Goal: Task Accomplishment & Management: Complete application form

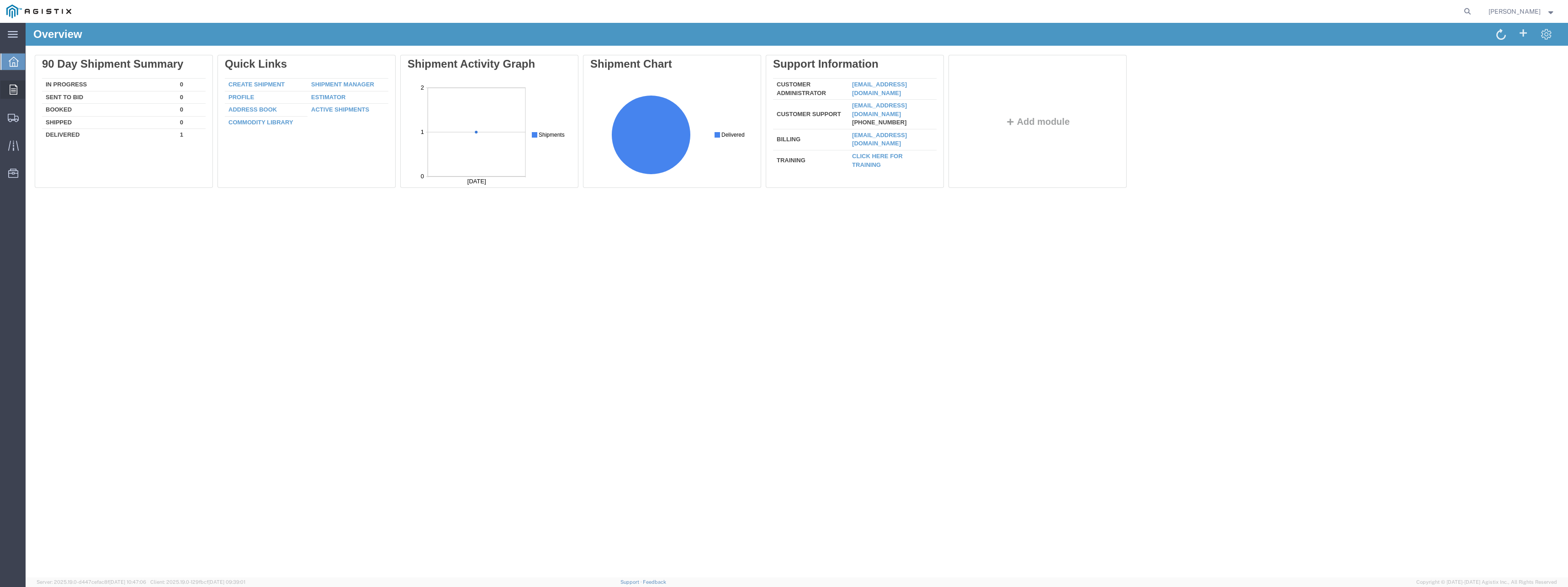
click at [12, 89] on icon at bounding box center [13, 89] width 7 height 10
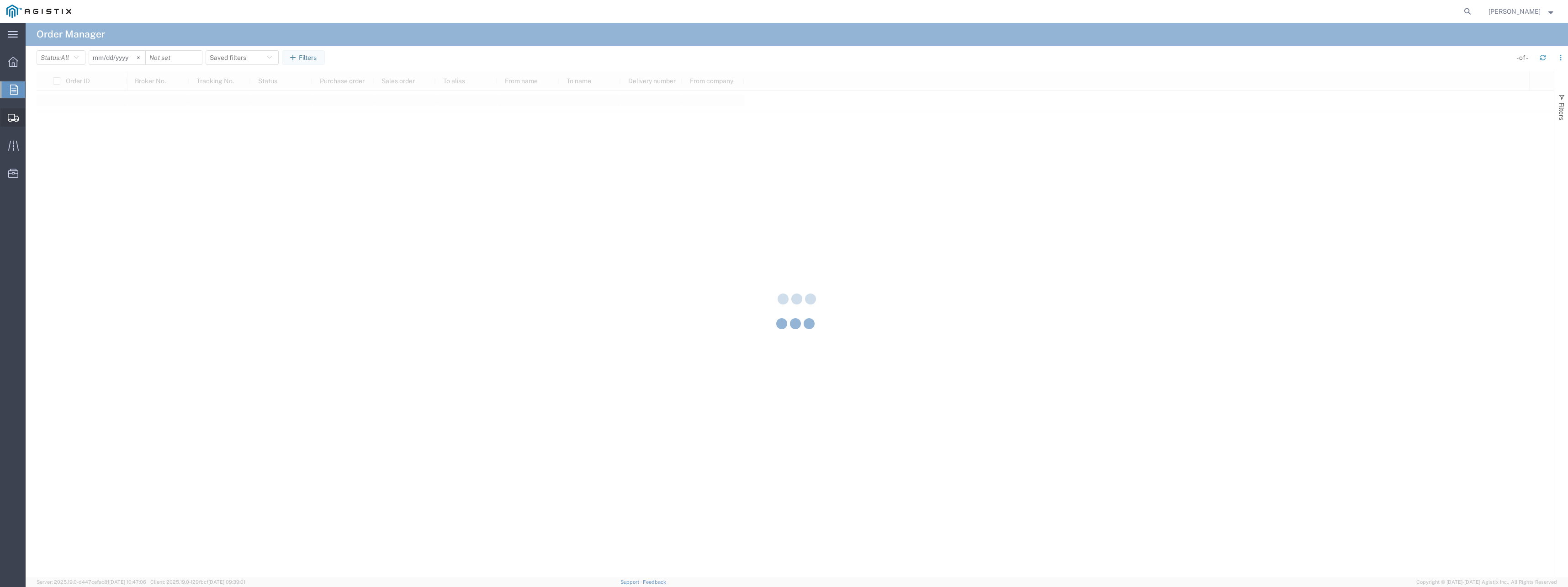
click at [12, 120] on icon at bounding box center [13, 118] width 11 height 8
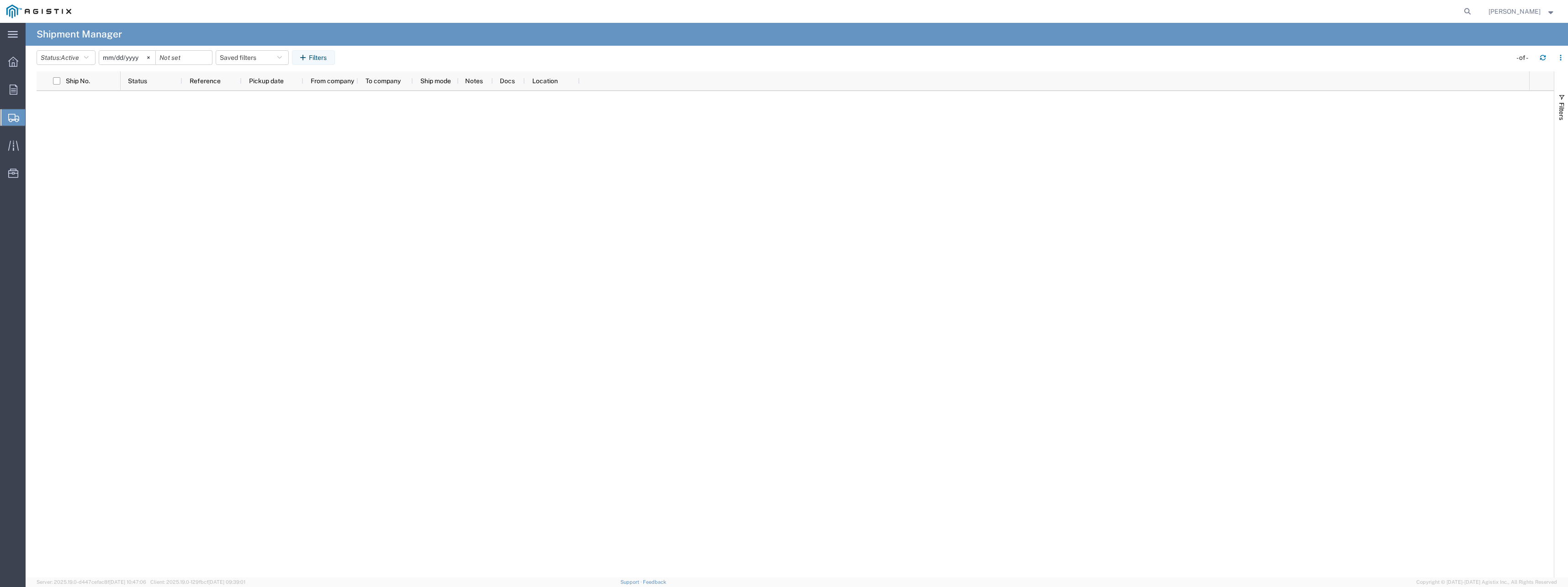
click at [0, 0] on span "Create Shipment" at bounding box center [0, 0] width 0 height 0
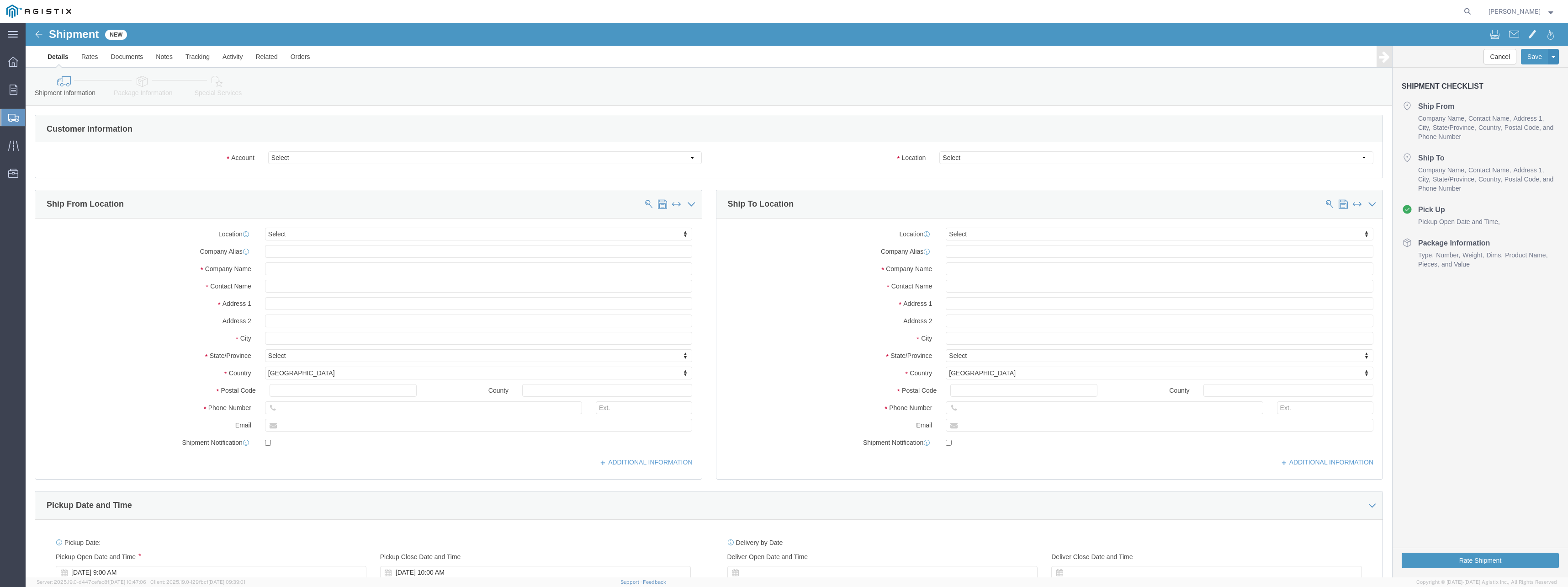
select select
click select "Select PG&E [PERSON_NAME] Corp"
select select "9596"
click select "Select PG&E [PERSON_NAME] Corp"
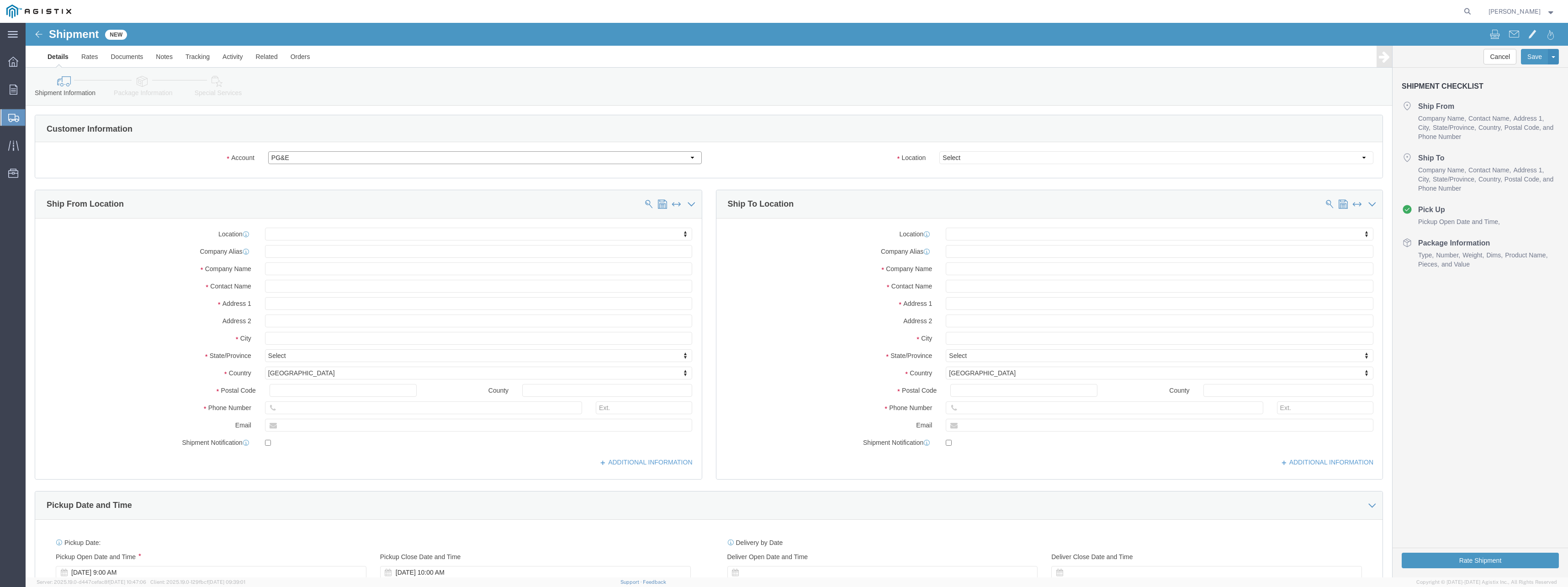
select select "PURCHORD"
select select
click select "Select All Others [GEOGRAPHIC_DATA] [GEOGRAPHIC_DATA] [GEOGRAPHIC_DATA] [GEOGRA…"
select select "19745"
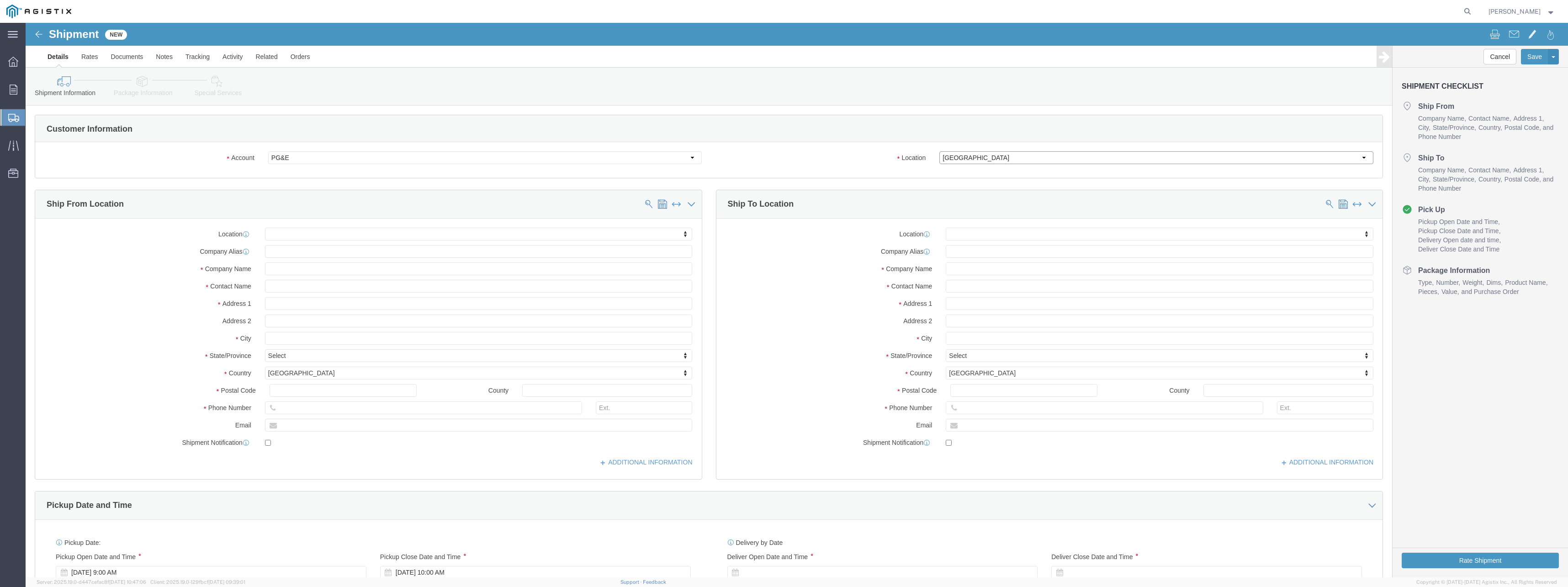
click select "Select All Others [GEOGRAPHIC_DATA] [GEOGRAPHIC_DATA] [GEOGRAPHIC_DATA] [GEOGRA…"
click input "text"
type input "[PERSON_NAME]"
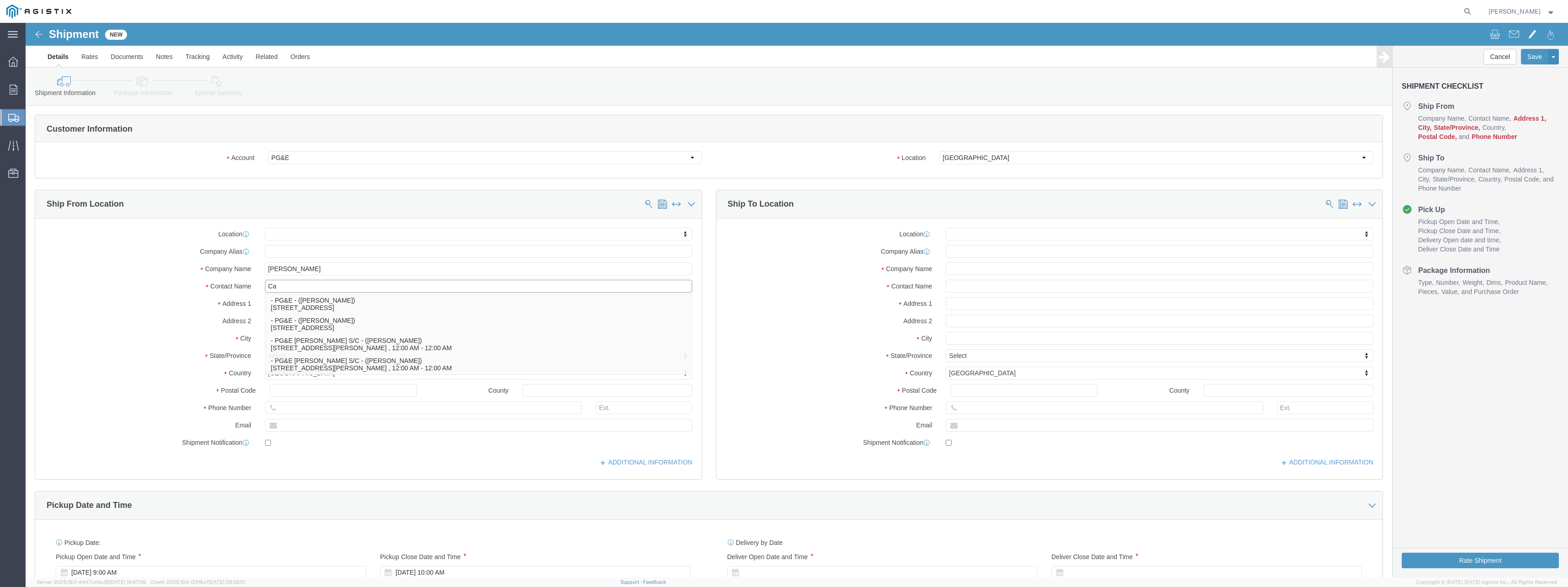
type input "C"
type input "[PERSON_NAME]"
type input "[STREET_ADDRESS][PERSON_NAME]"
select select
type input "G"
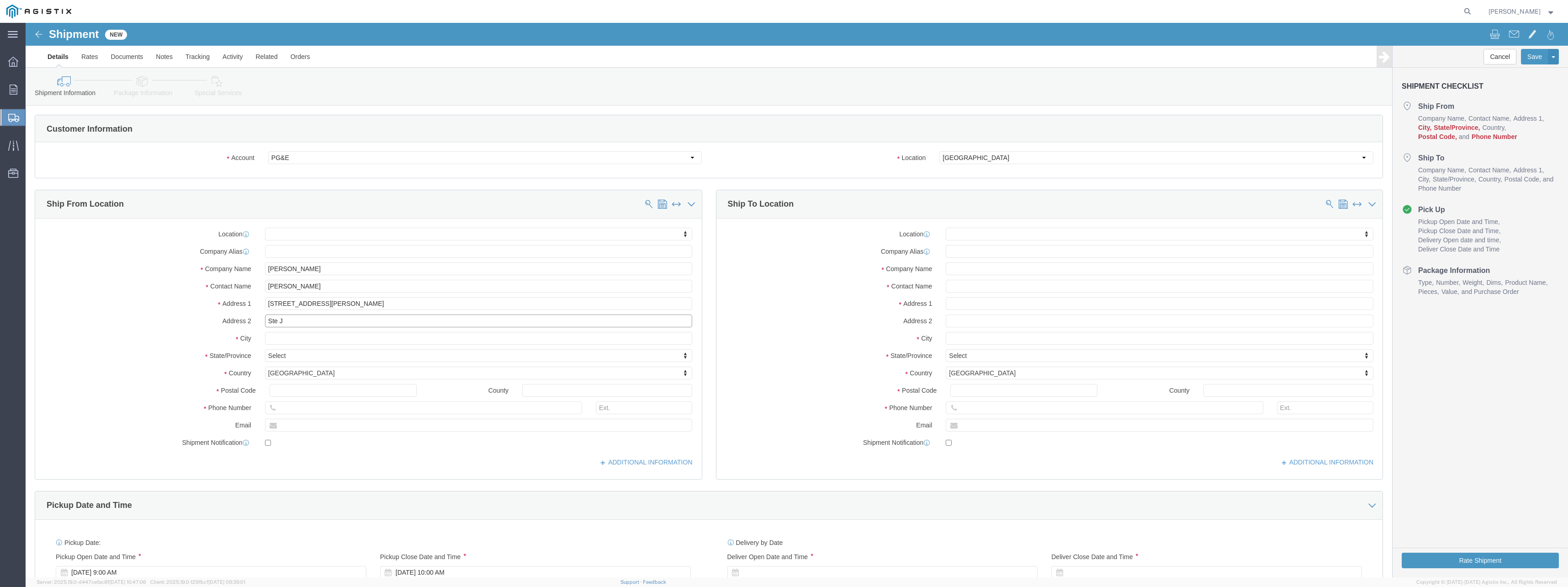
type input "Ste J"
type input "Santa [PERSON_NAME]"
select select
type input "C"
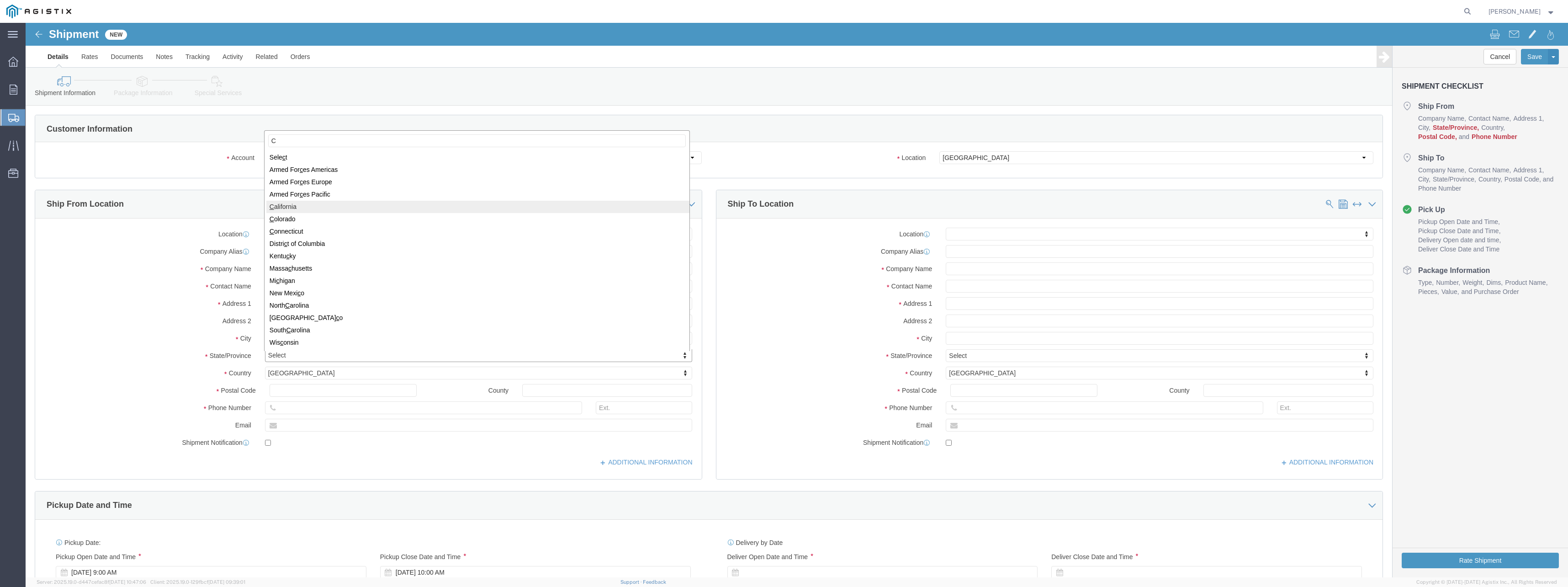
select select
select select "CA"
drag, startPoint x: 264, startPoint y: 370, endPoint x: 314, endPoint y: 364, distance: 50.4
click input "text"
type input "92105"
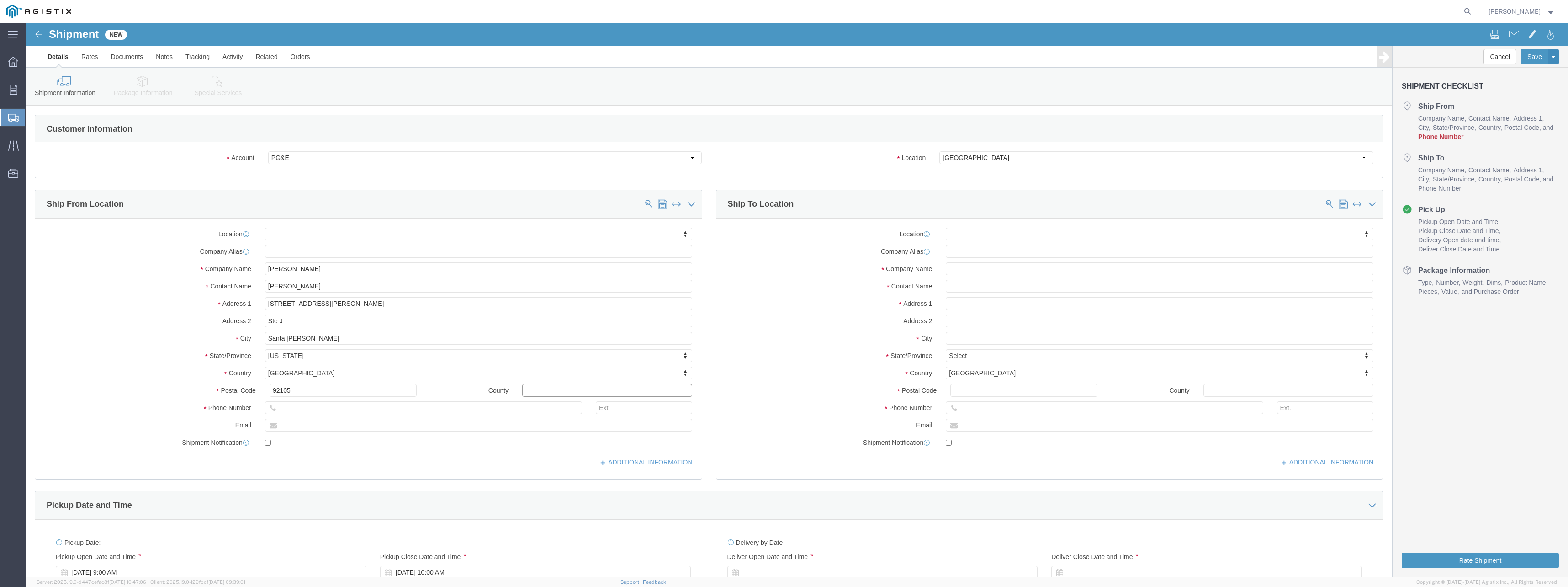
select select
click input "text"
type input "US"
drag, startPoint x: 519, startPoint y: 371, endPoint x: 494, endPoint y: 363, distance: 26.2
click div "US"
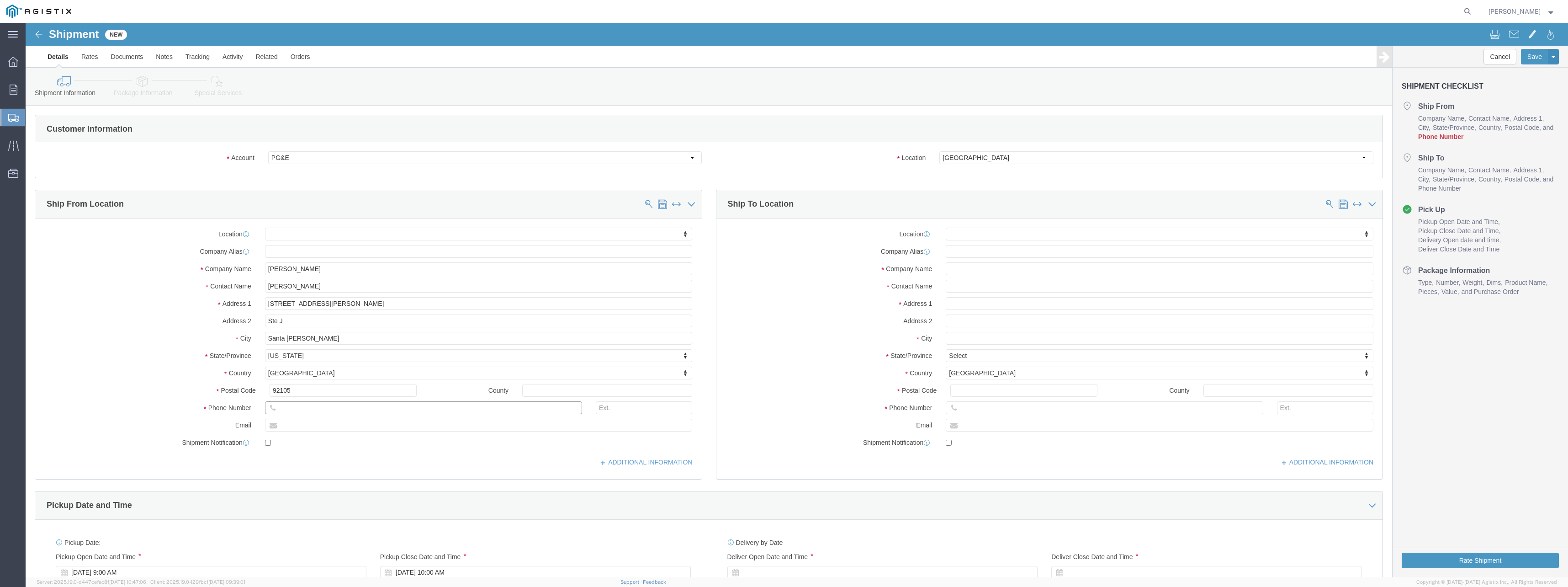
click input "text"
type input "4"
type input "6579007565"
click input "text"
type input "[EMAIL_ADDRESS][PERSON_NAME][DOMAIN_NAME]"
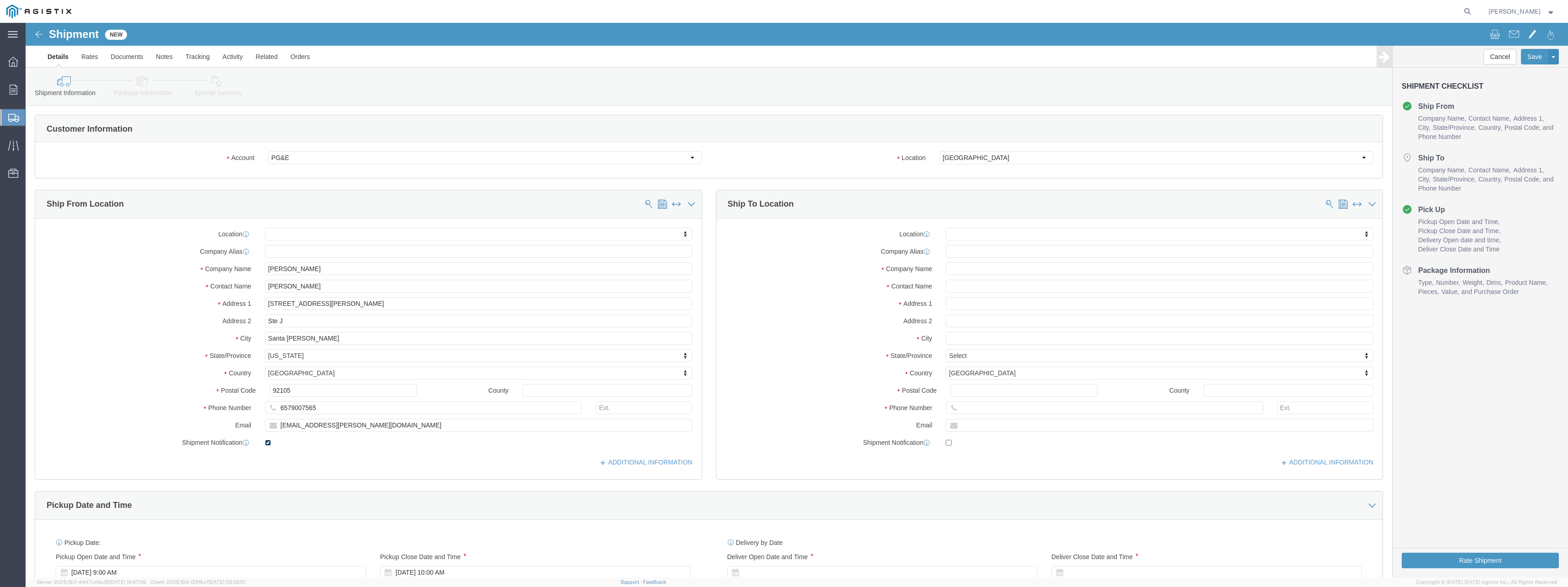
click input "checkbox"
click div
click input "checkbox"
checkbox input "true"
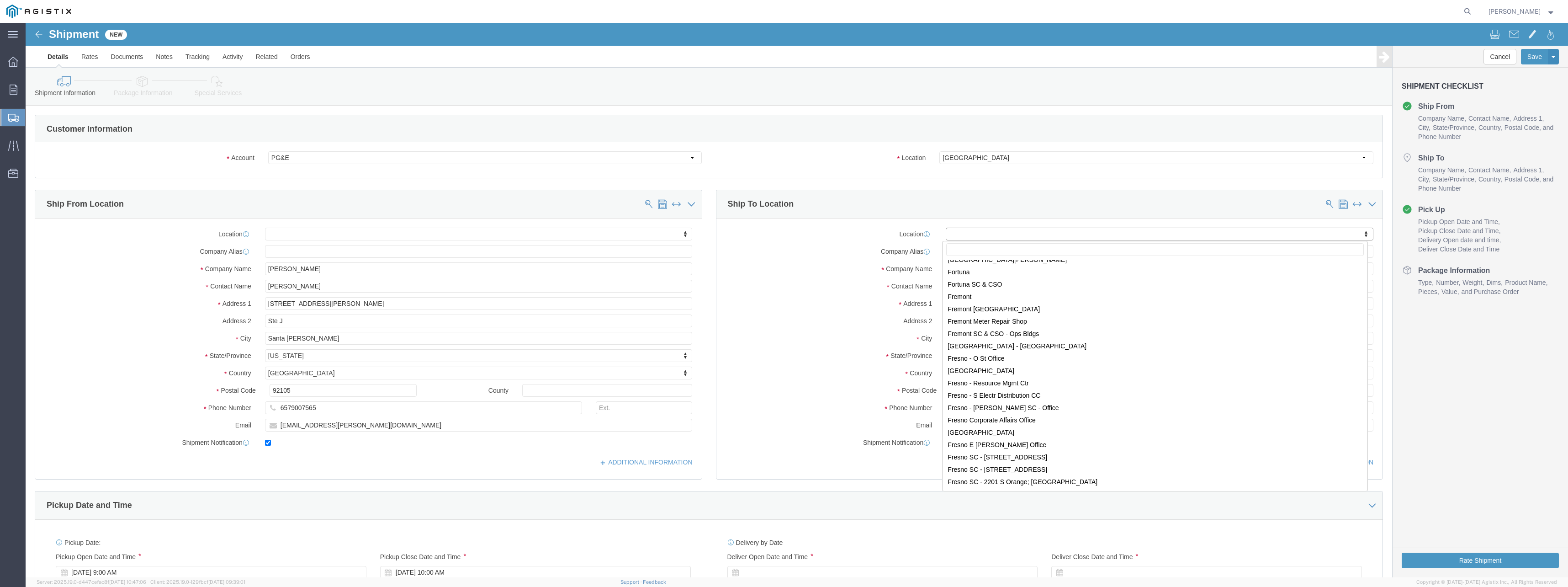
scroll to position [1599, 0]
select select "25261"
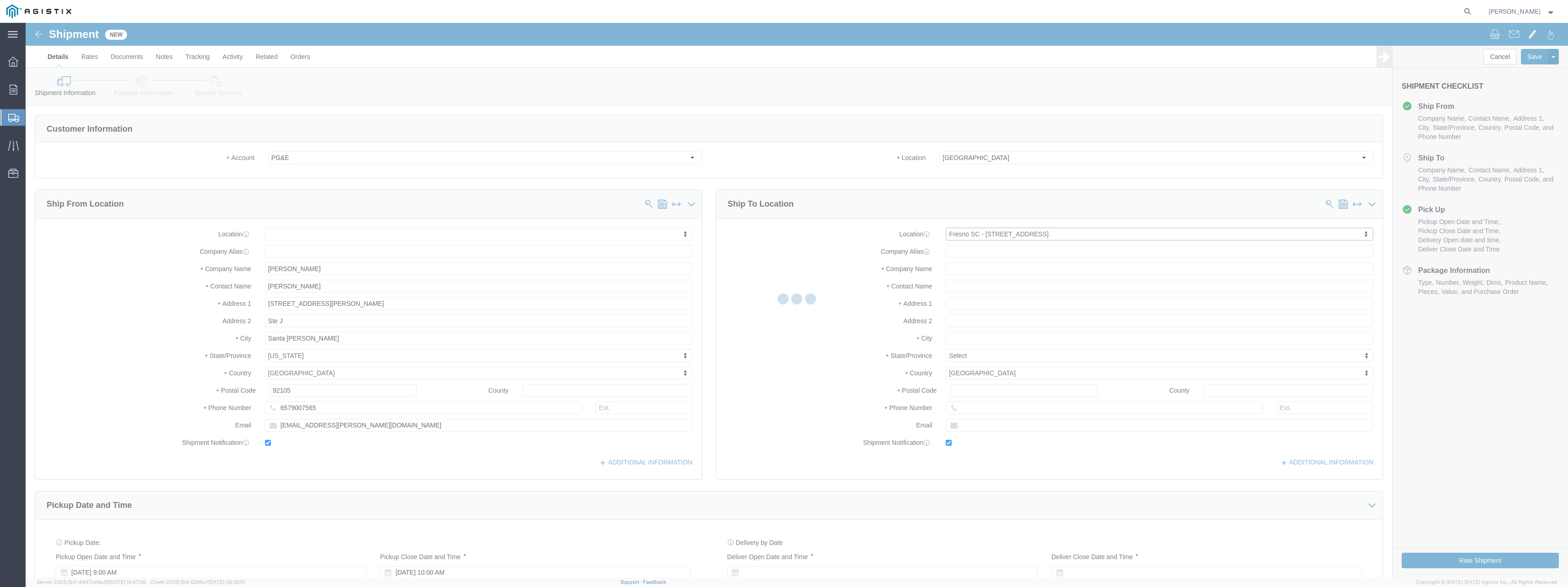
type input "[STREET_ADDRESS]"
type input "93725"
type input "[EMAIL_ADDRESS][DOMAIN_NAME]"
checkbox input "true"
type input "PG&E"
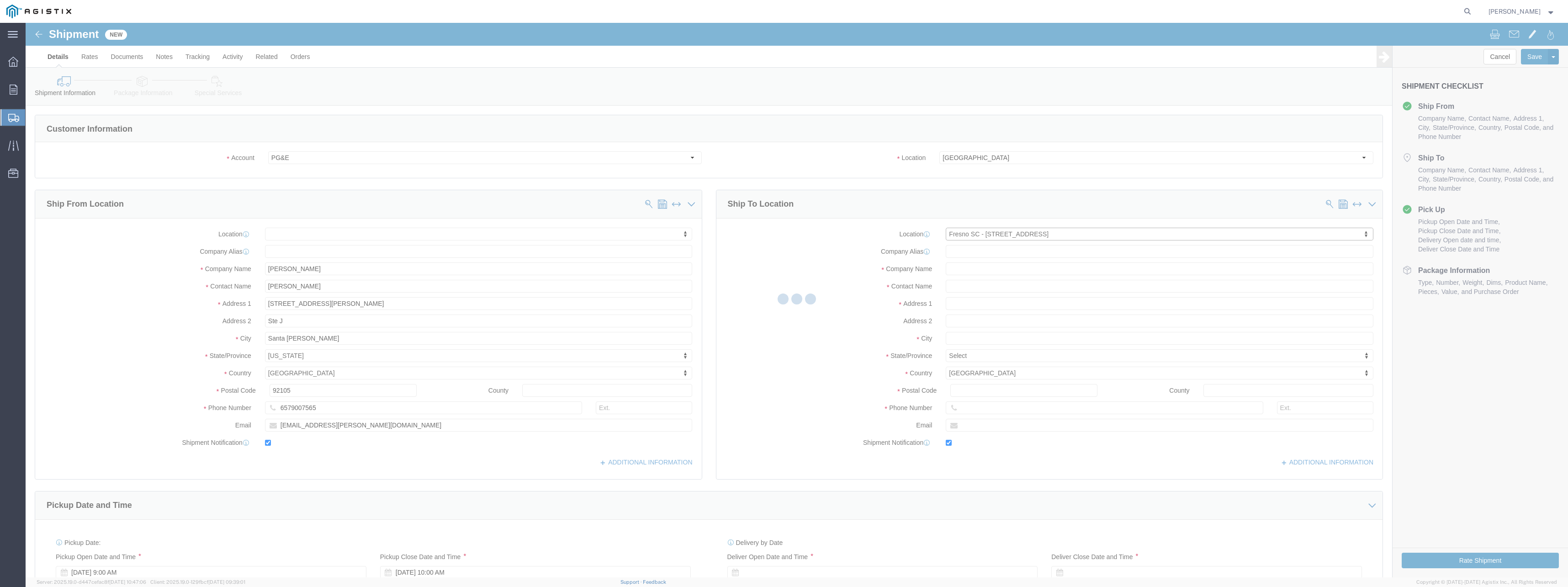
type input "[PERSON_NAME]"
type input "[GEOGRAPHIC_DATA]"
select select "CA"
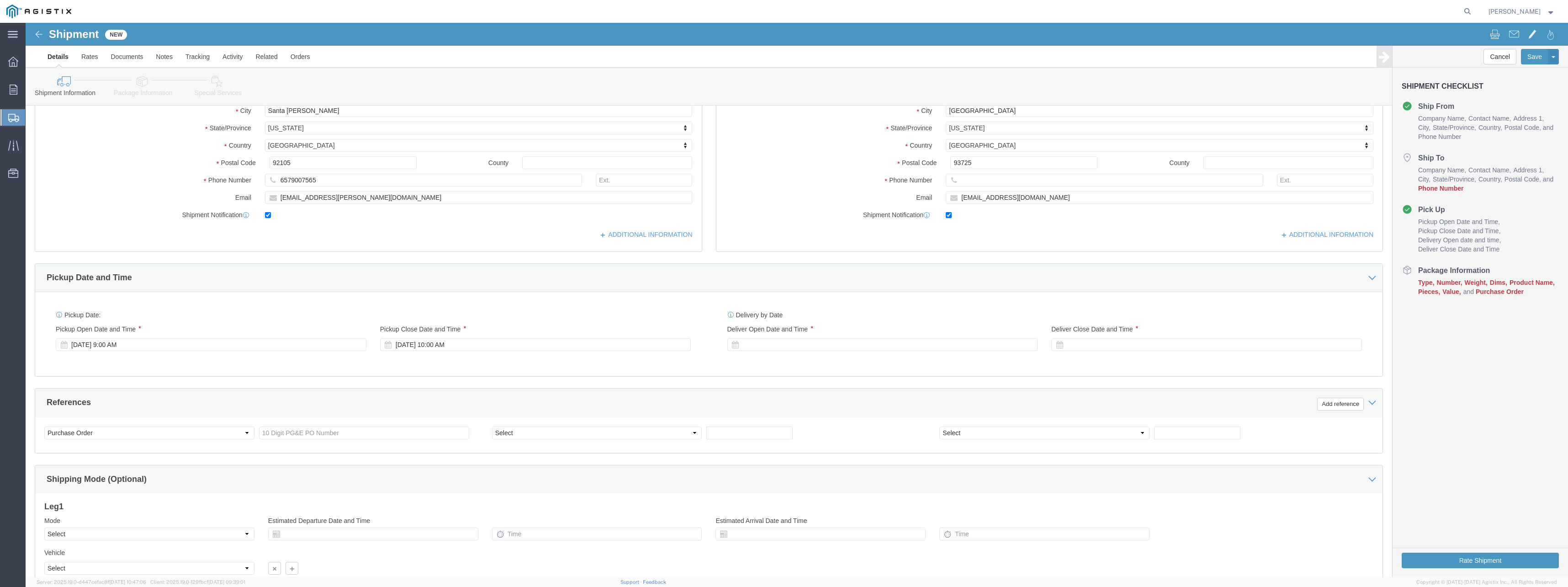
scroll to position [228, 0]
click div "[DATE] 10:00 AM"
click input "10:00 AM"
type input "3:00 PM"
click button "Apply"
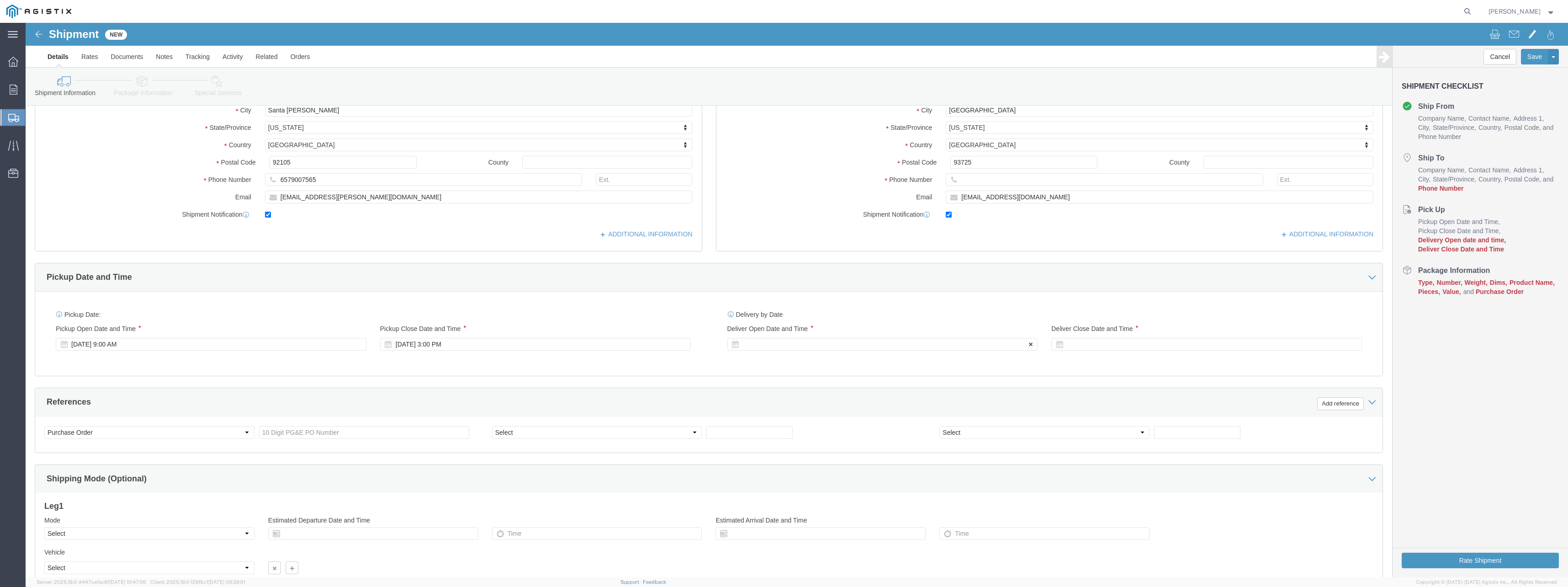
click div
click input "4:00 PM"
type input "10:00 AM"
click button "Apply"
click div
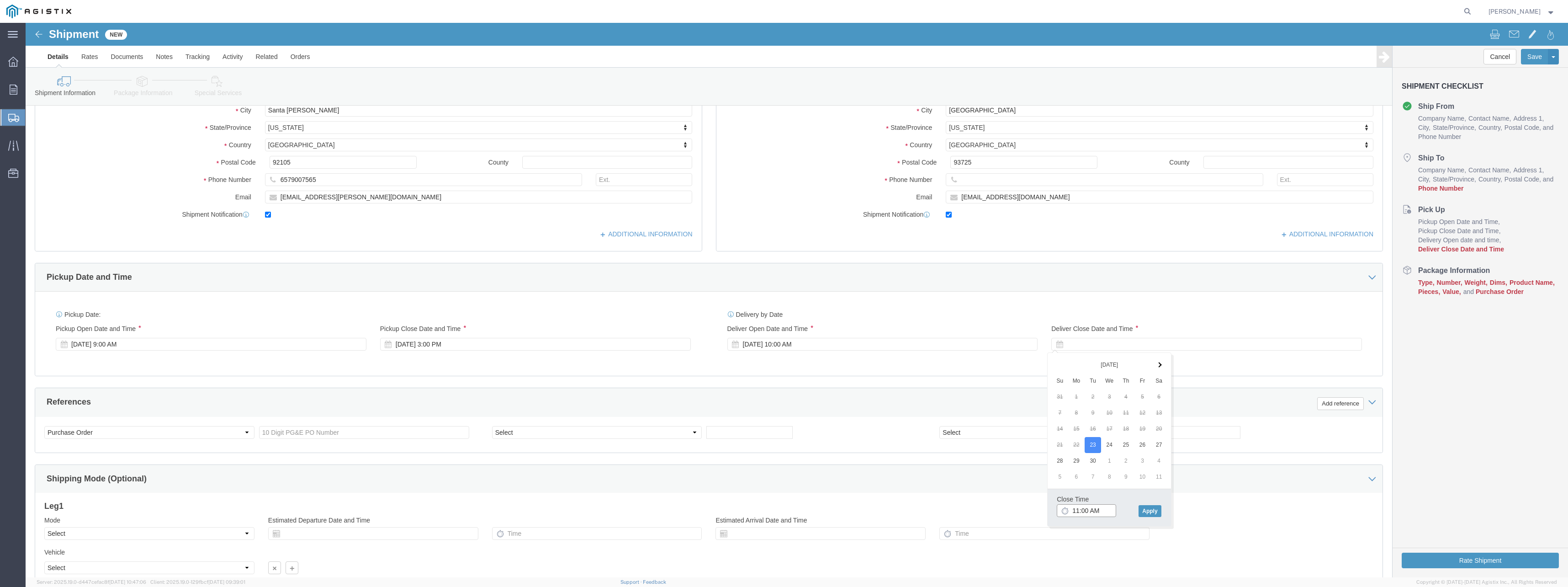
click input "11:00 AM"
type input "3:00 PM"
click button "Apply"
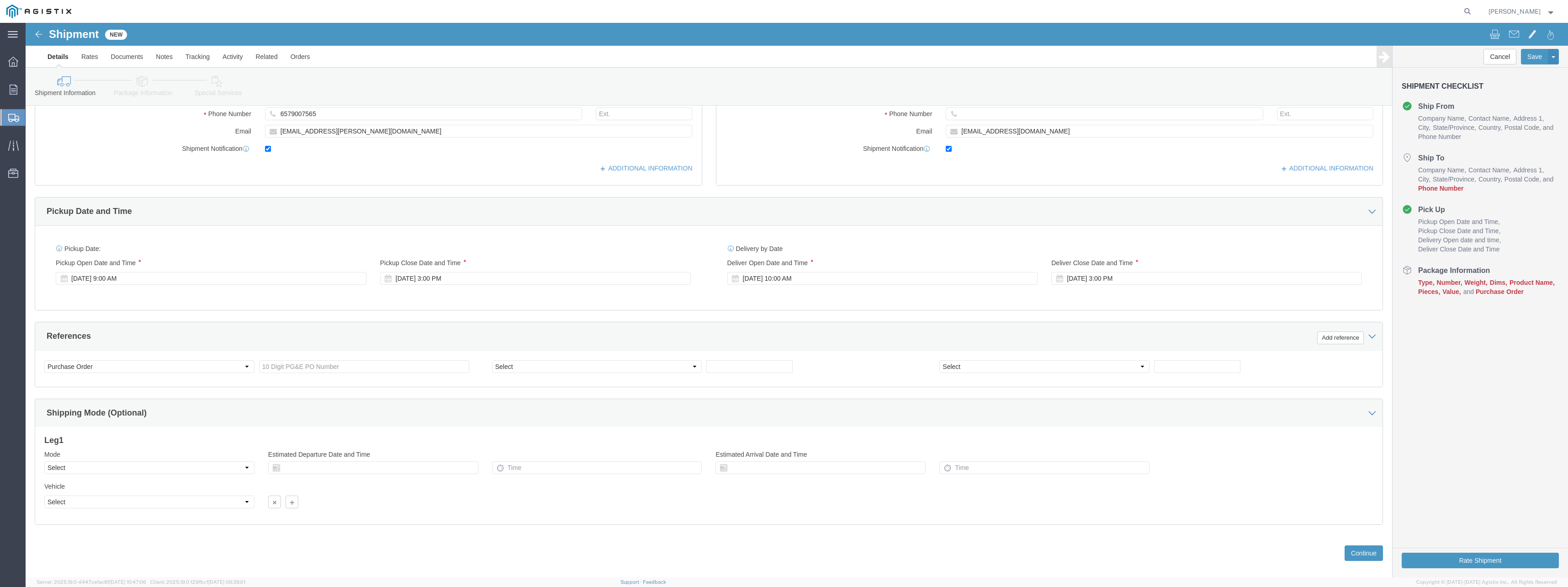
scroll to position [305, 0]
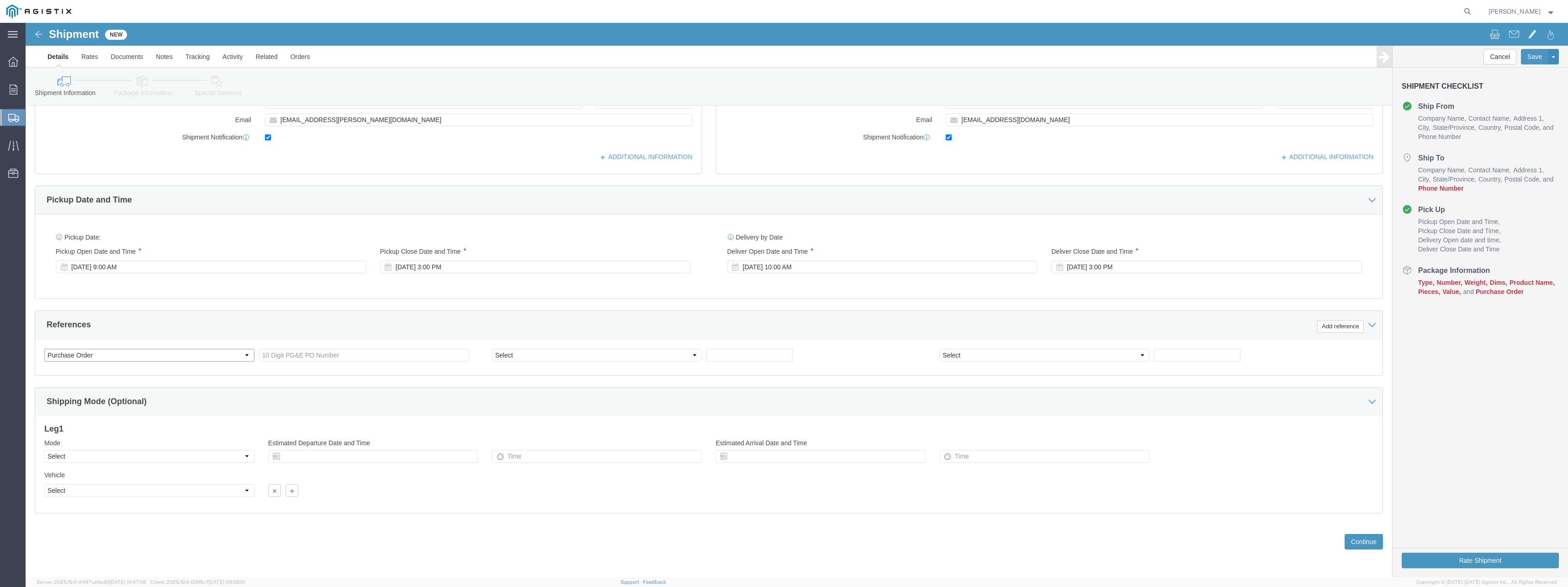
click select "Select Account Type Activity ID Airline Appointment Number ASN Batch Request # …"
click input "text"
paste input "2701176144"
type input "2701176144"
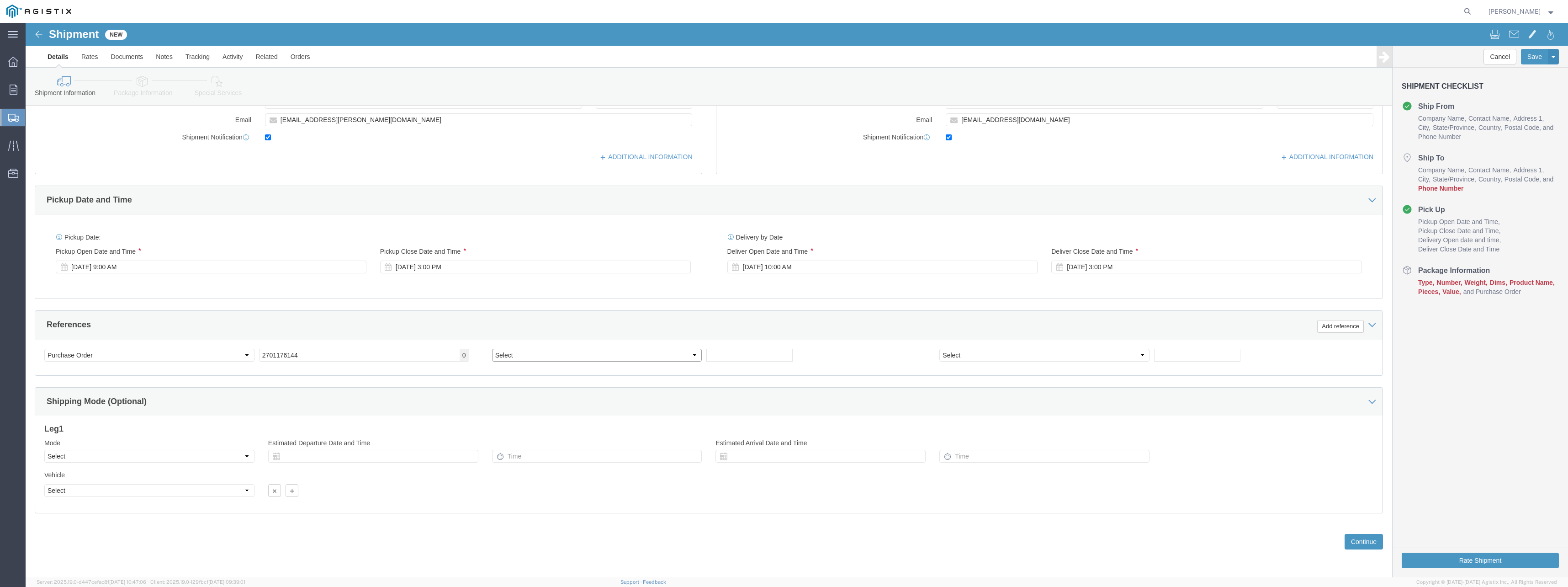
click select "Select Account Type Activity ID Airline Appointment Number ASN Batch Request # …"
click div "References Add reference"
click select "Select Account Type Activity ID Airline Appointment Number ASN Batch Request # …"
click div "References Add reference"
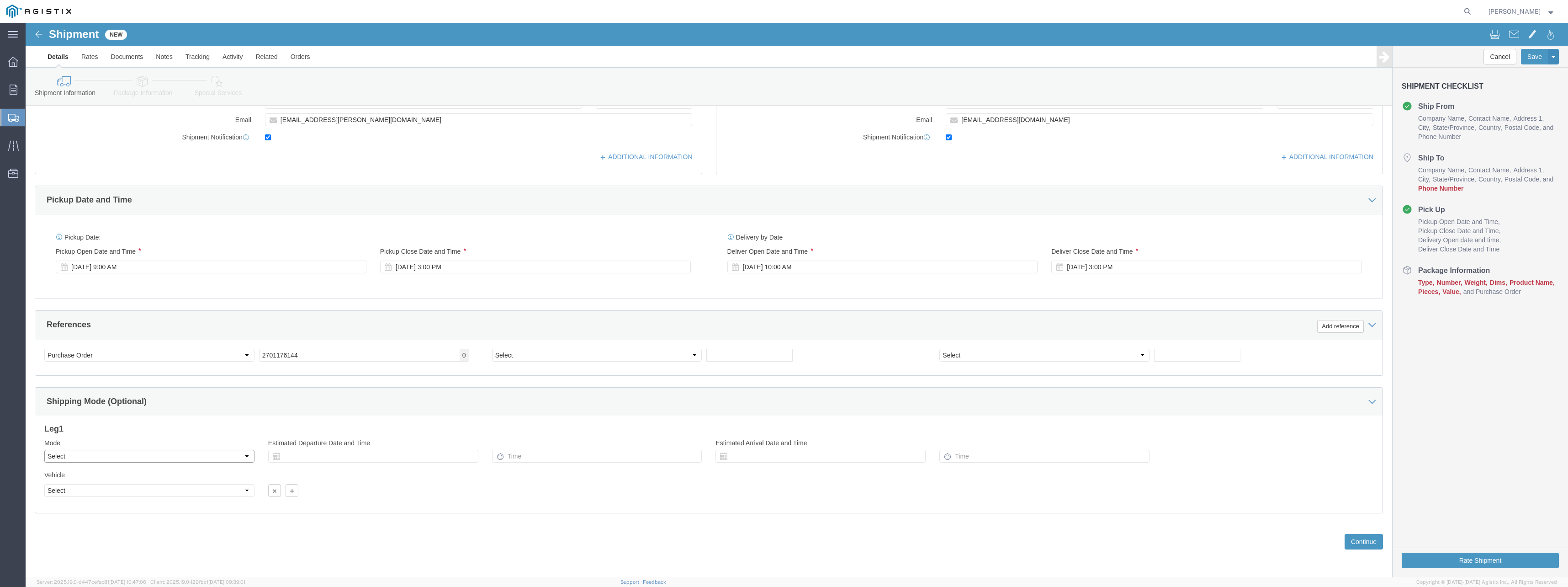
click select "Select Air Less than Truckload Multi-Leg Ocean Freight Rail Small Parcel Truckl…"
select select "LTL"
click select "Select Air Less than Truckload Multi-Leg Ocean Freight Rail Small Parcel Truckl…"
click input "text"
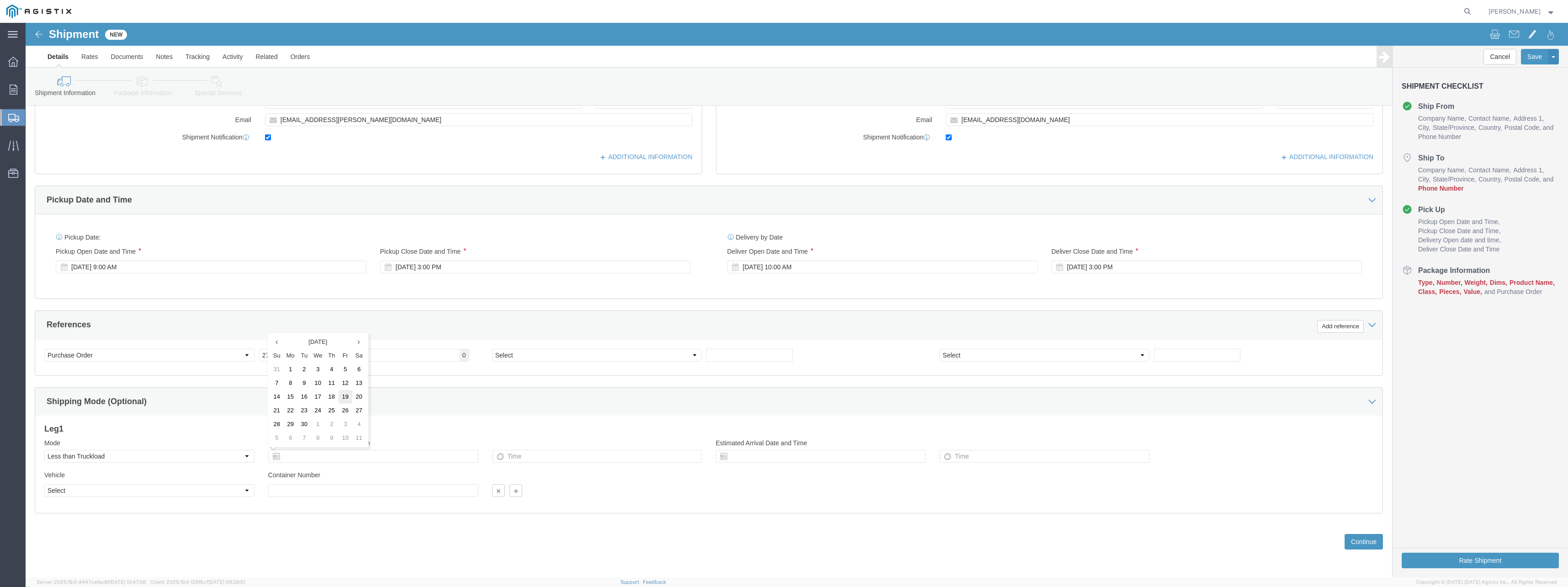
click td "19"
type input "[DATE]"
click select "Select Straight Truck"
select select "STTR"
click select "Select Straight Truck"
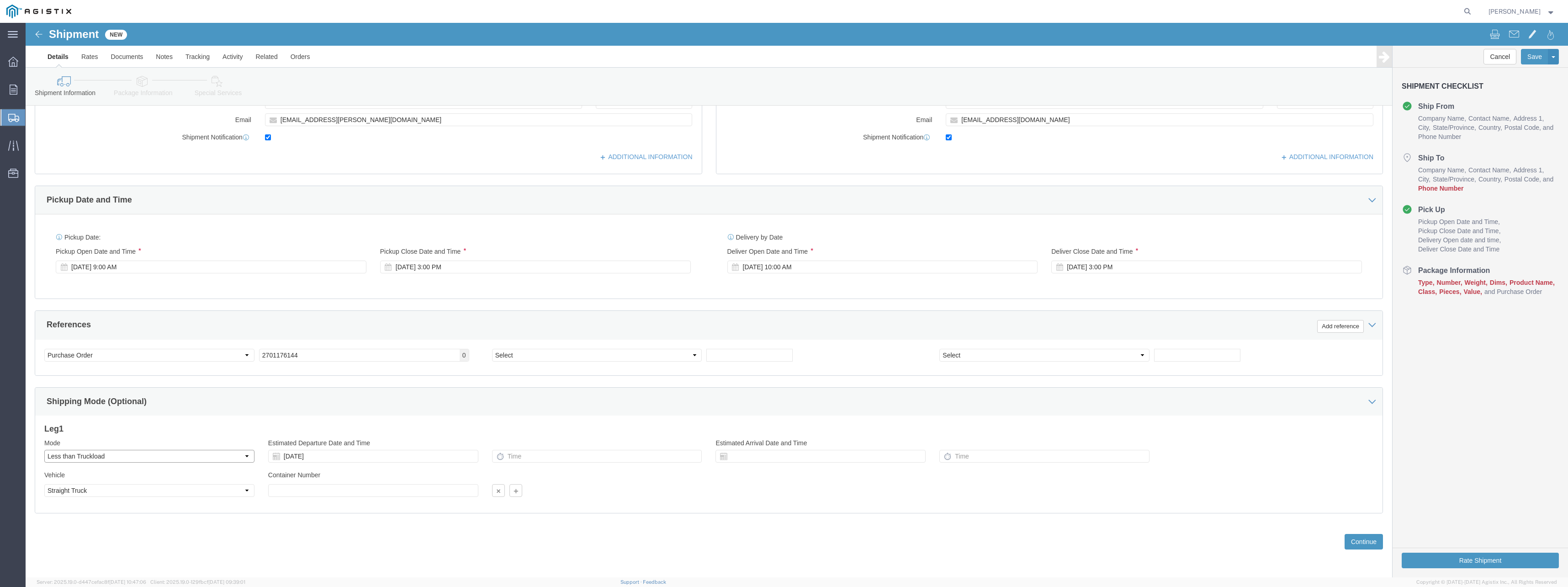
click select "Select Air Less than Truckload Multi-Leg Ocean Freight Rail Small Parcel Truckl…"
select select
click select "Select Air Less than Truckload Multi-Leg Ocean Freight Rail Small Parcel Truckl…"
click button "Continue"
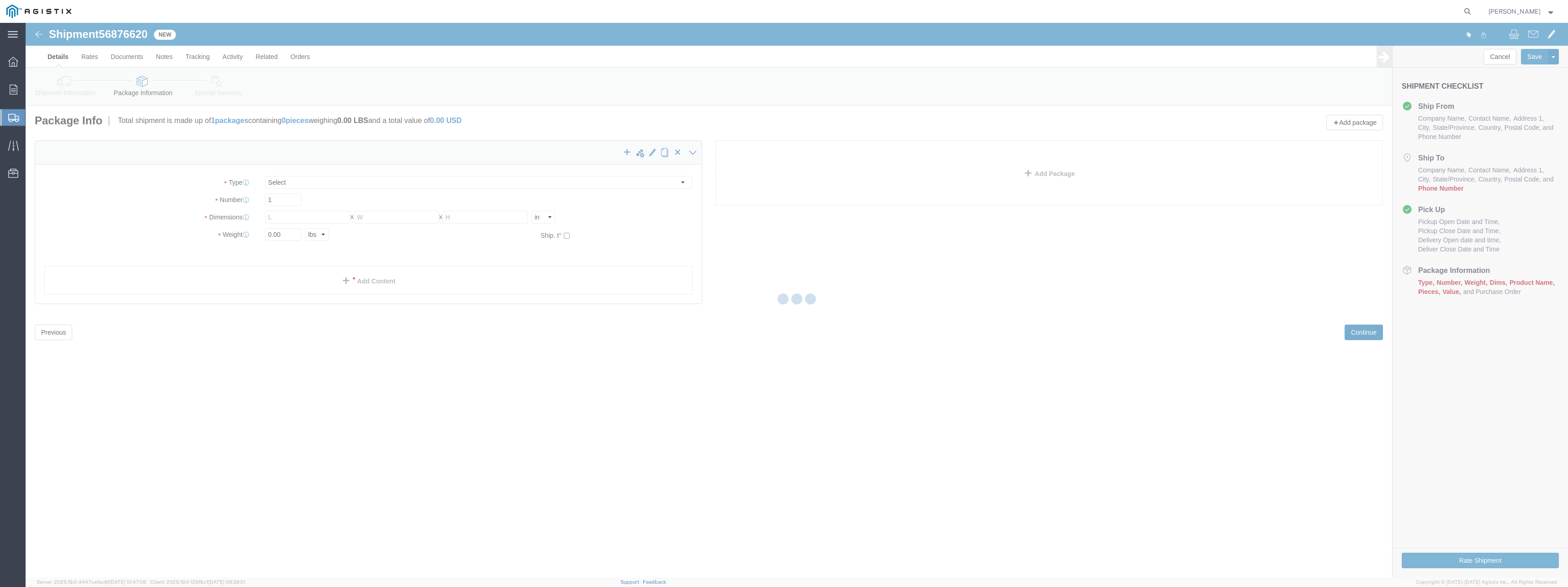
select select "CBOX"
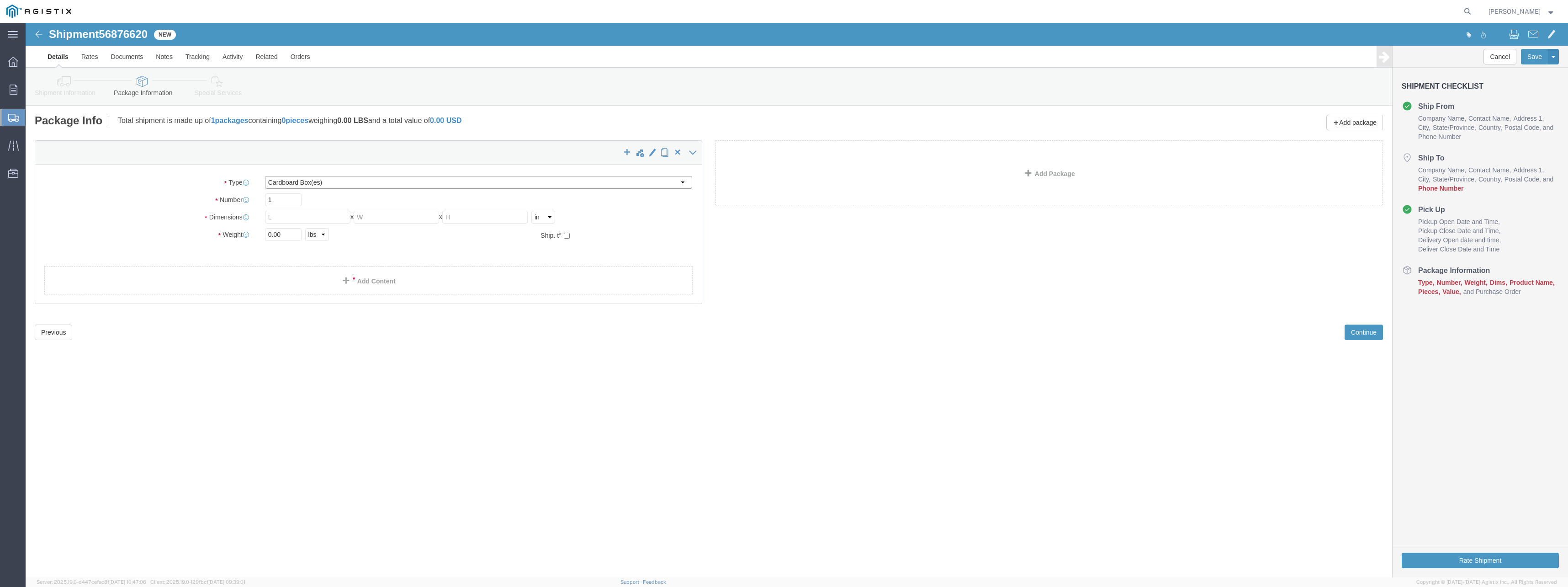
click select "Select Bulk Bundle(s) Cardboard Box(es) Carton(s) Crate(s) Drum(s) (Fiberboard)…"
select select "PSNS"
click select "Select Bulk Bundle(s) Cardboard Box(es) Carton(s) Crate(s) Drum(s) (Fiberboard)…"
click input "text"
type input "1"
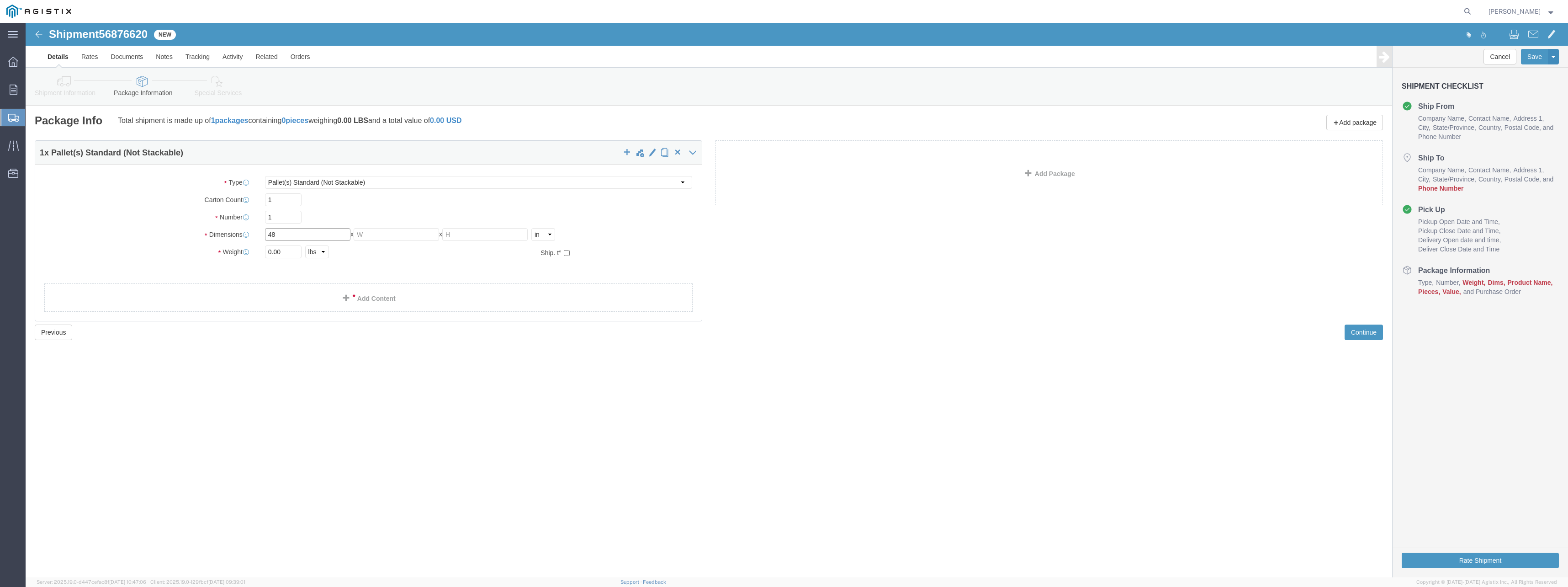
type input "48"
type input "35"
type input "22"
click input "0.00"
drag, startPoint x: 247, startPoint y: 229, endPoint x: 238, endPoint y: 228, distance: 9.1
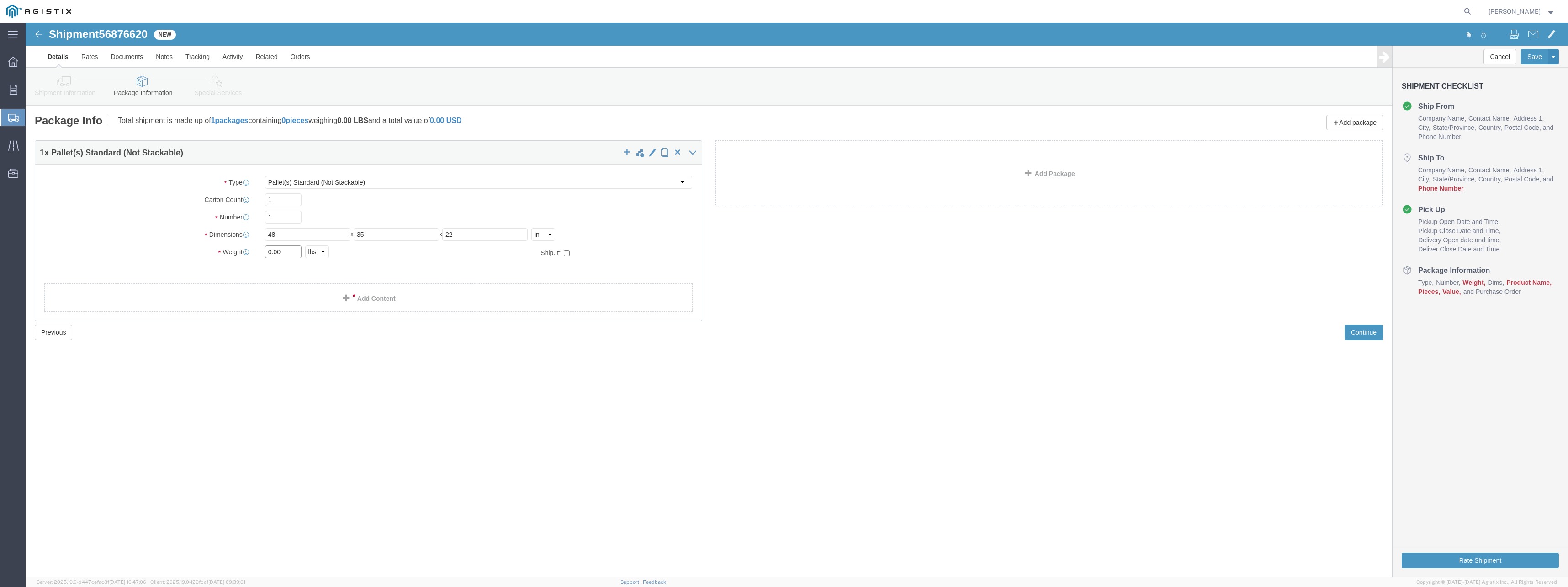
click div "0.00 Select kgs lbs"
type input "335.00"
click div "Shipment 56876620 New Details Rates Documents Notes Tracking Activity Related O…"
click button "Continue"
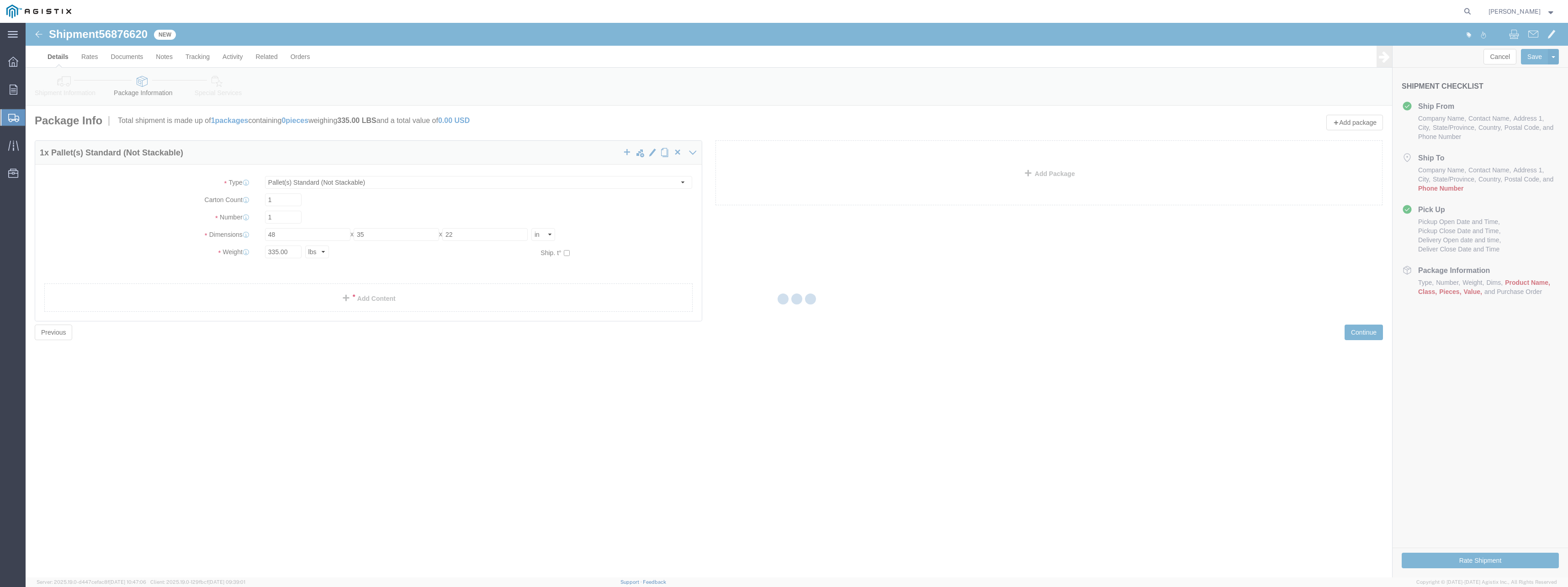
select select
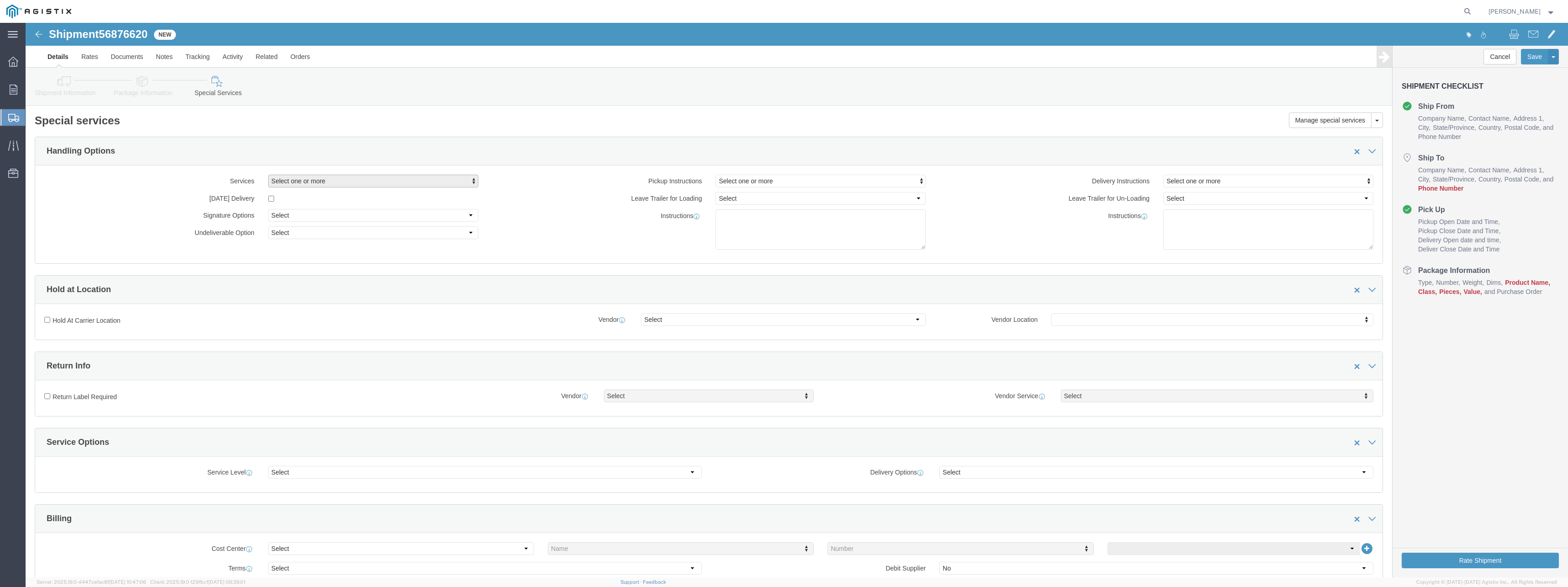
click span "Select one or more"
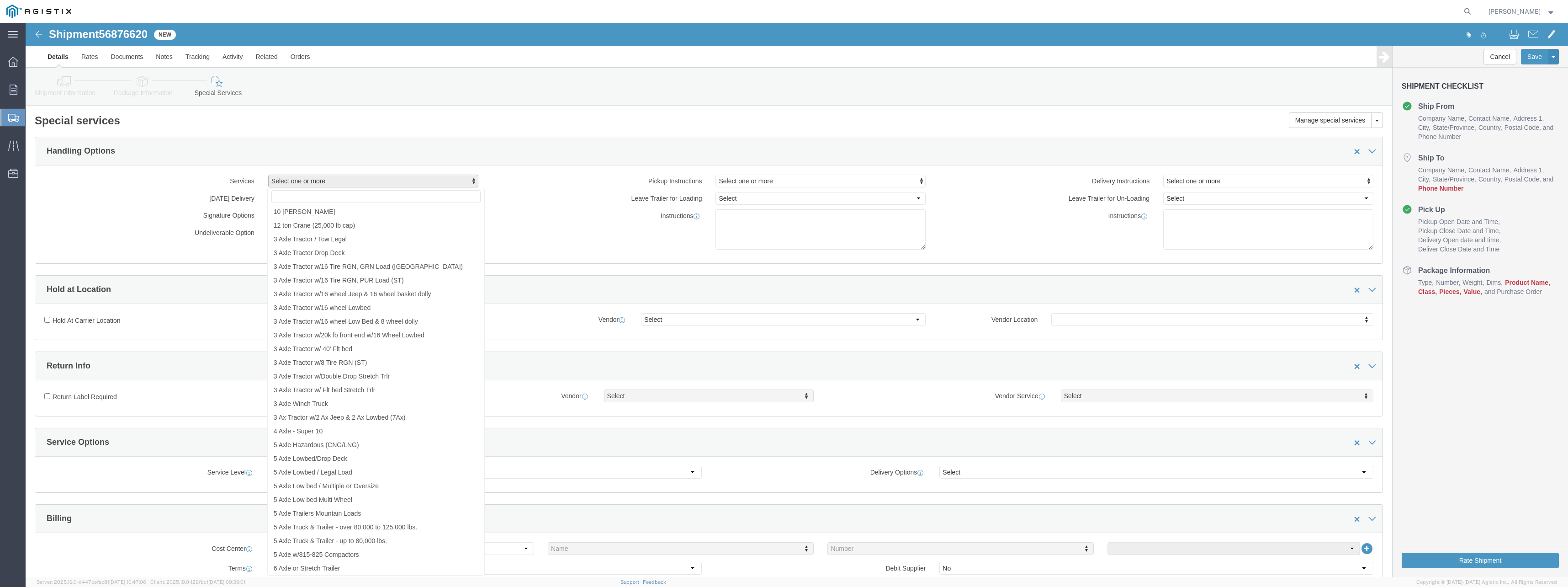
click label "Leave Trailer for Loading"
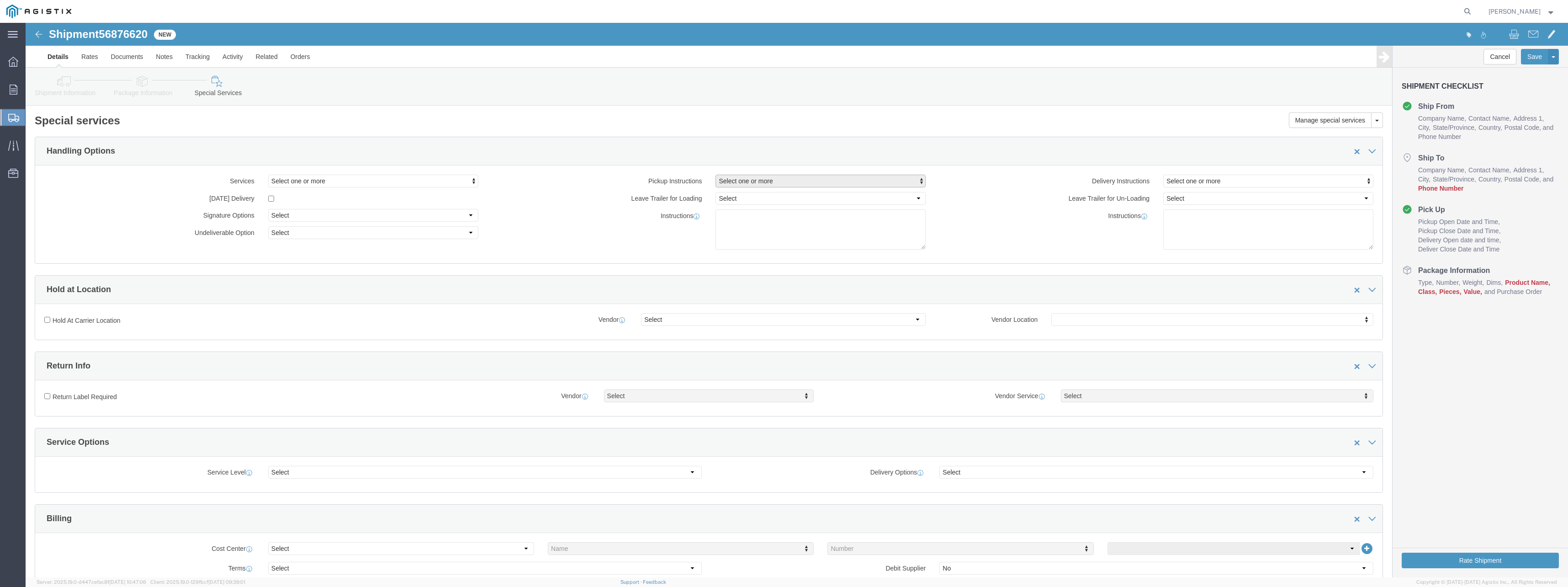
click span "button"
click div "Delivery Instructions Select one or more Crane Required Delivery Limited Access…"
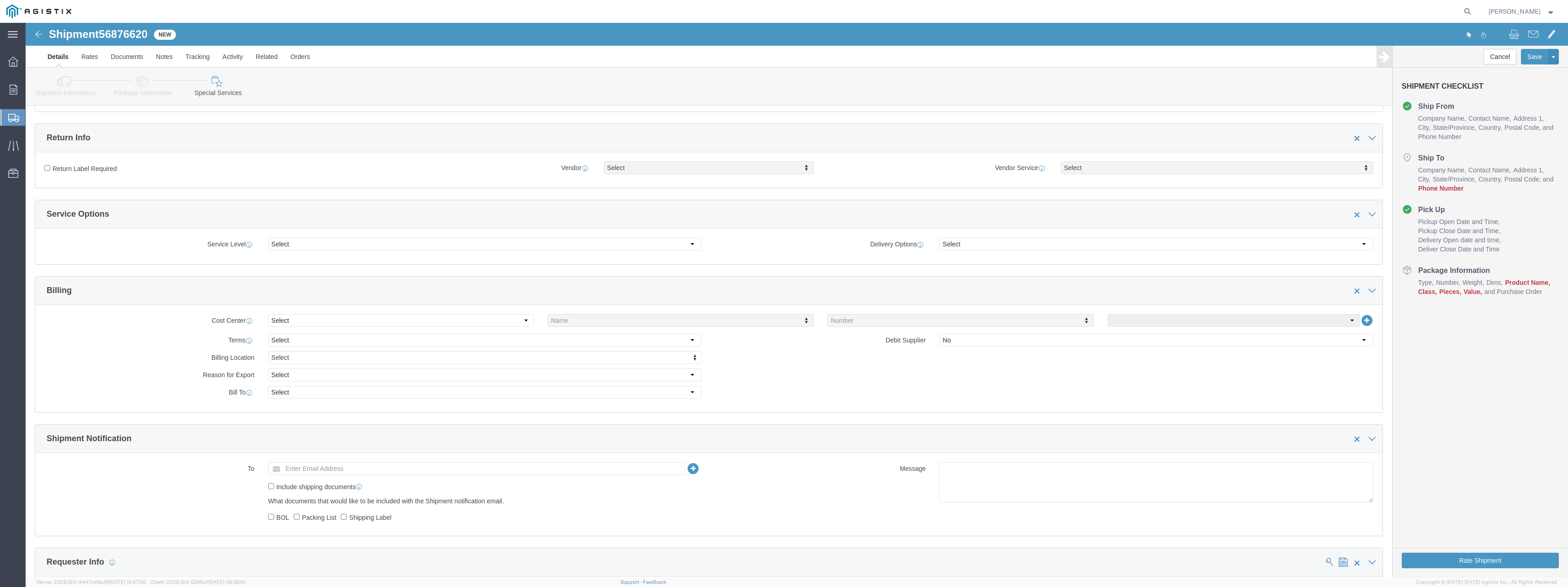
scroll to position [228, 0]
click select "Select 1 Day 2 Day 3-5 Day Economy 5+ Day"
select select "3-5 Day Economy"
click select "Select 1 Day 2 Day 3-5 Day Economy 5+ Day"
click select "Select ATA DTA DTD"
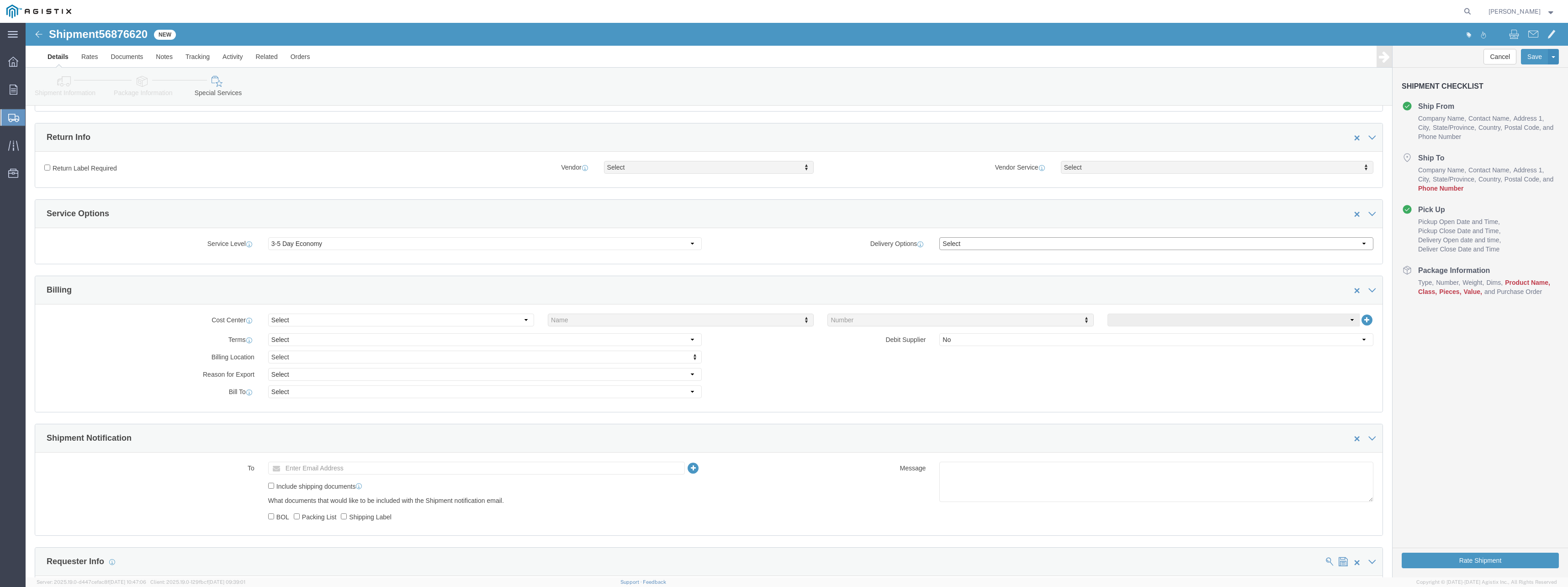
click select "Select ATA DTA DTD"
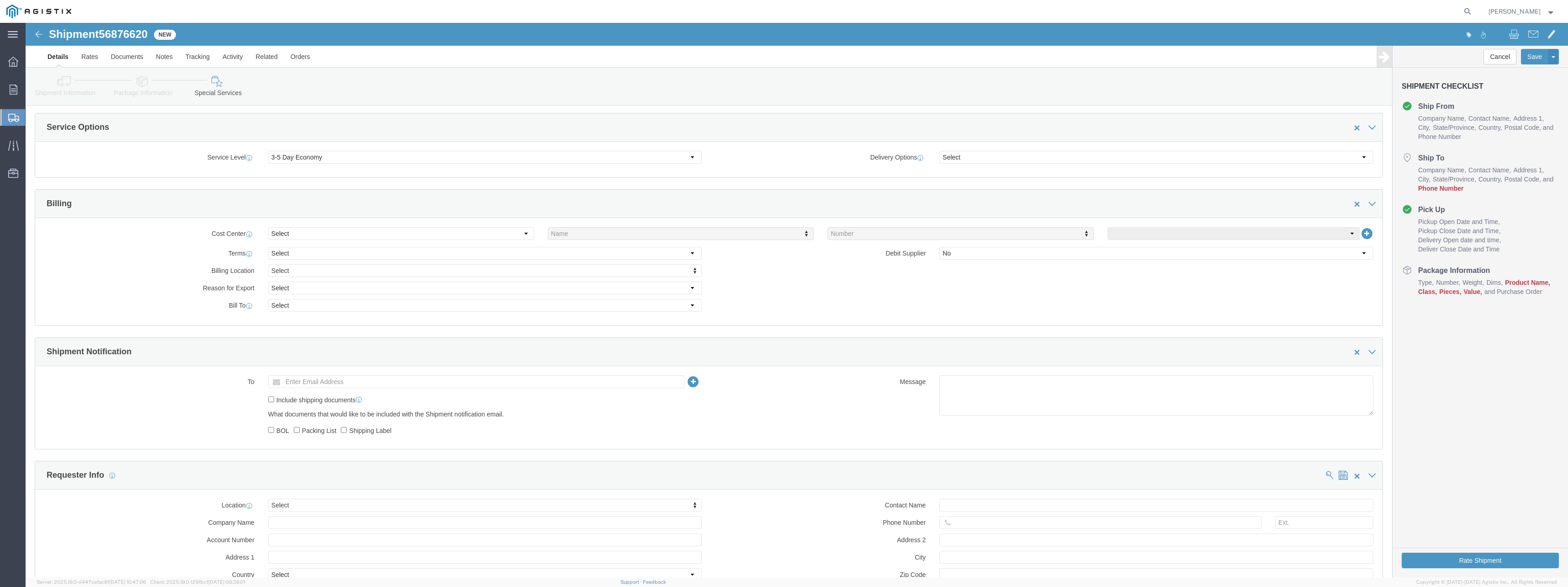
scroll to position [411, 0]
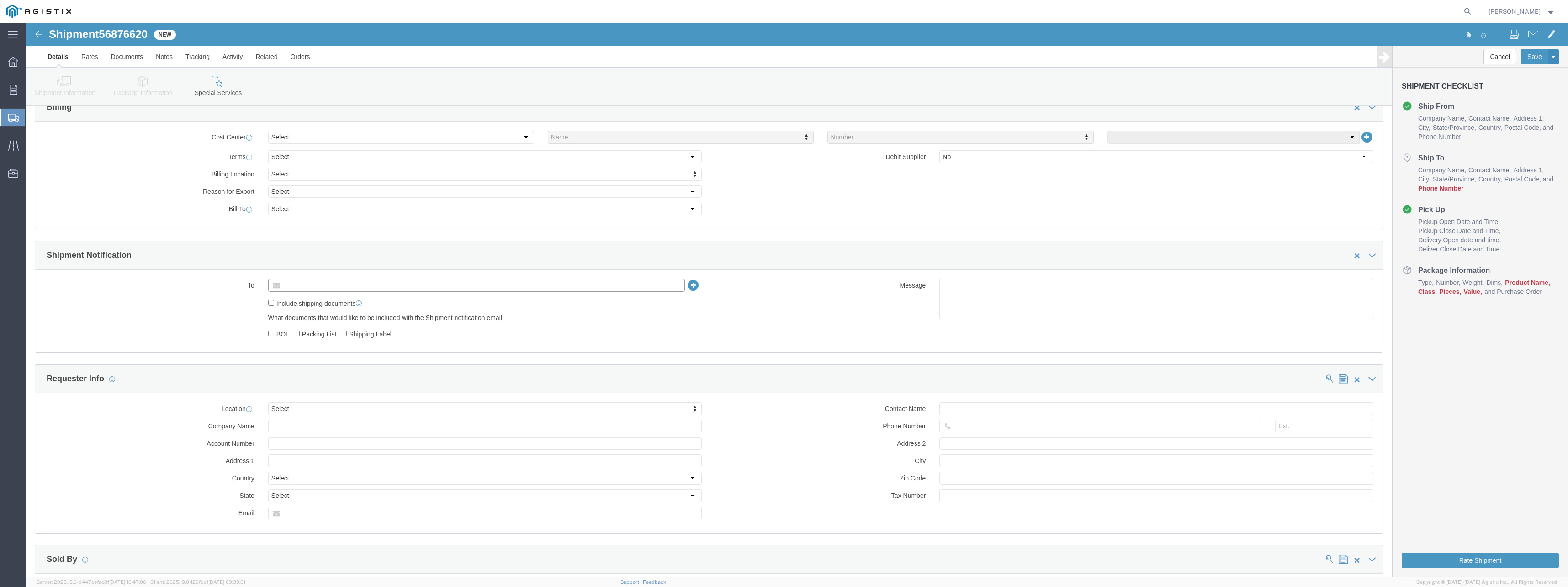
click input "text"
type input "[EMAIL_ADDRESS][PERSON_NAME][DOMAIN_NAME]"
click input "Include shipping documents"
checkbox input "true"
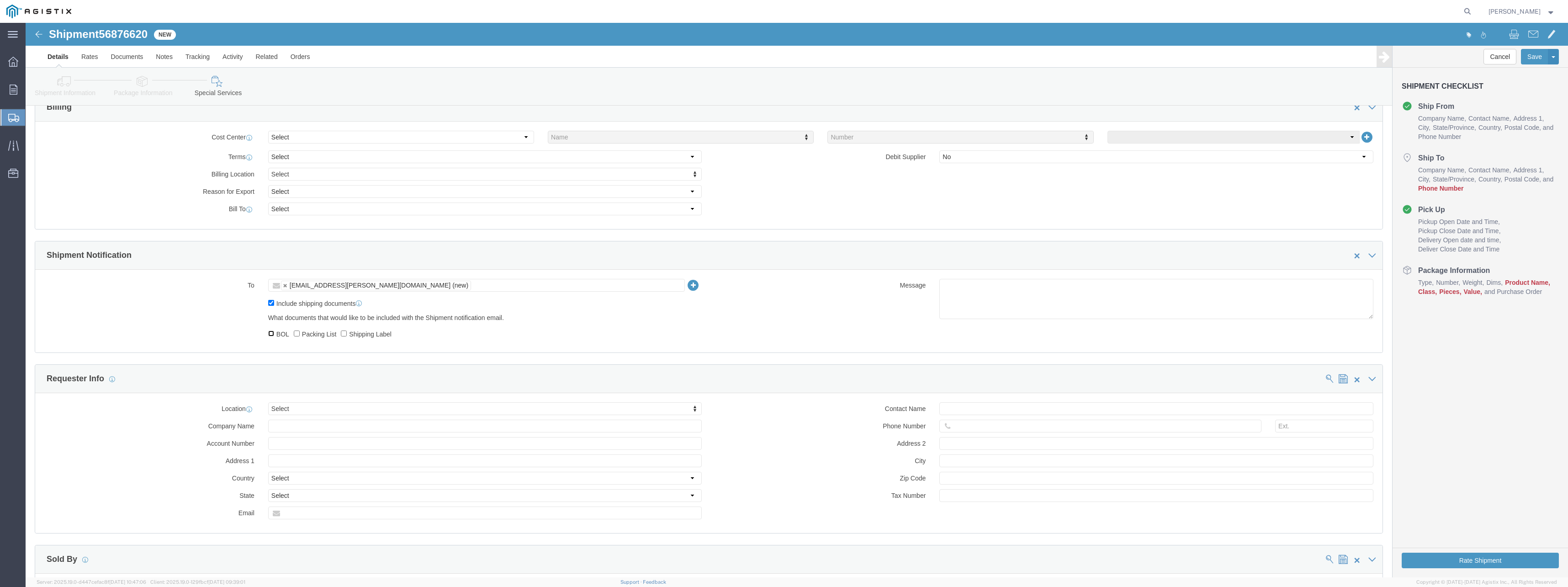
click input "BOL"
checkbox input "true"
click input "Shipping Label"
checkbox input "true"
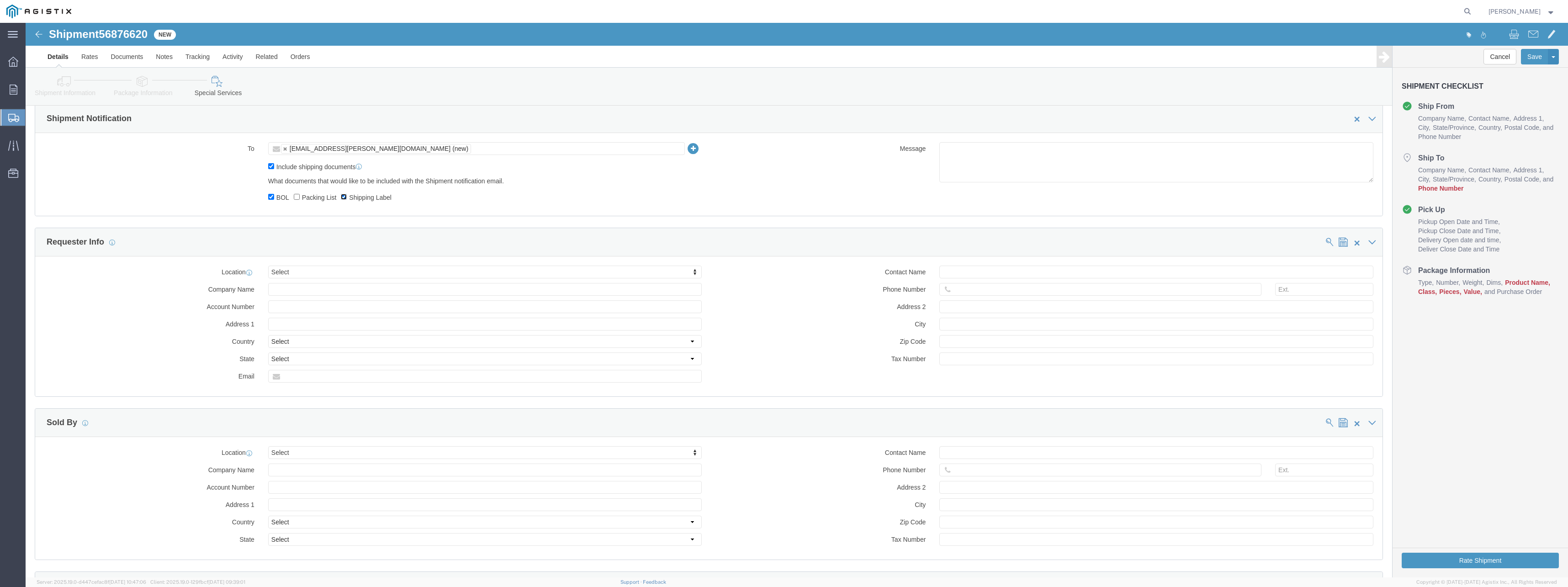
scroll to position [549, 0]
click input "text"
paste input "[EMAIL_ADDRESS][DOMAIN_NAME]"
type input "[EMAIL_ADDRESS][DOMAIN_NAME]"
select select "25261"
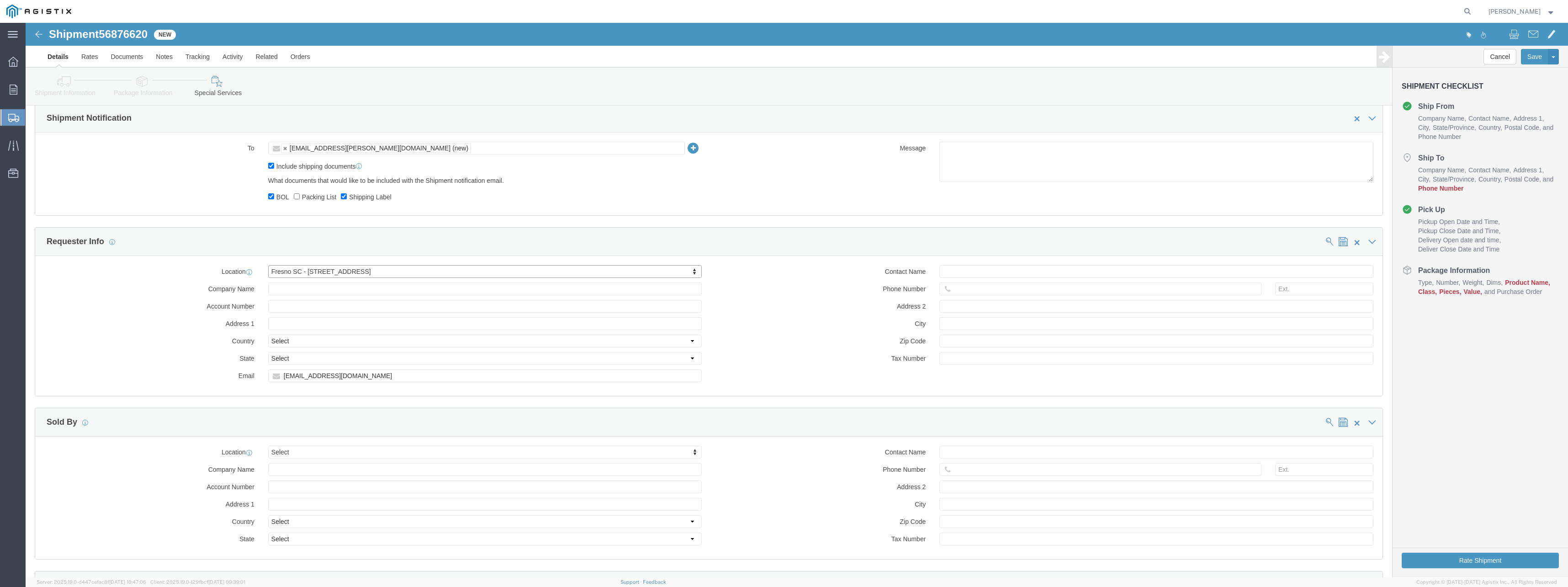
type input "PG&E"
type input "[STREET_ADDRESS]"
select select "US"
type input "[PERSON_NAME]"
type input "[GEOGRAPHIC_DATA]"
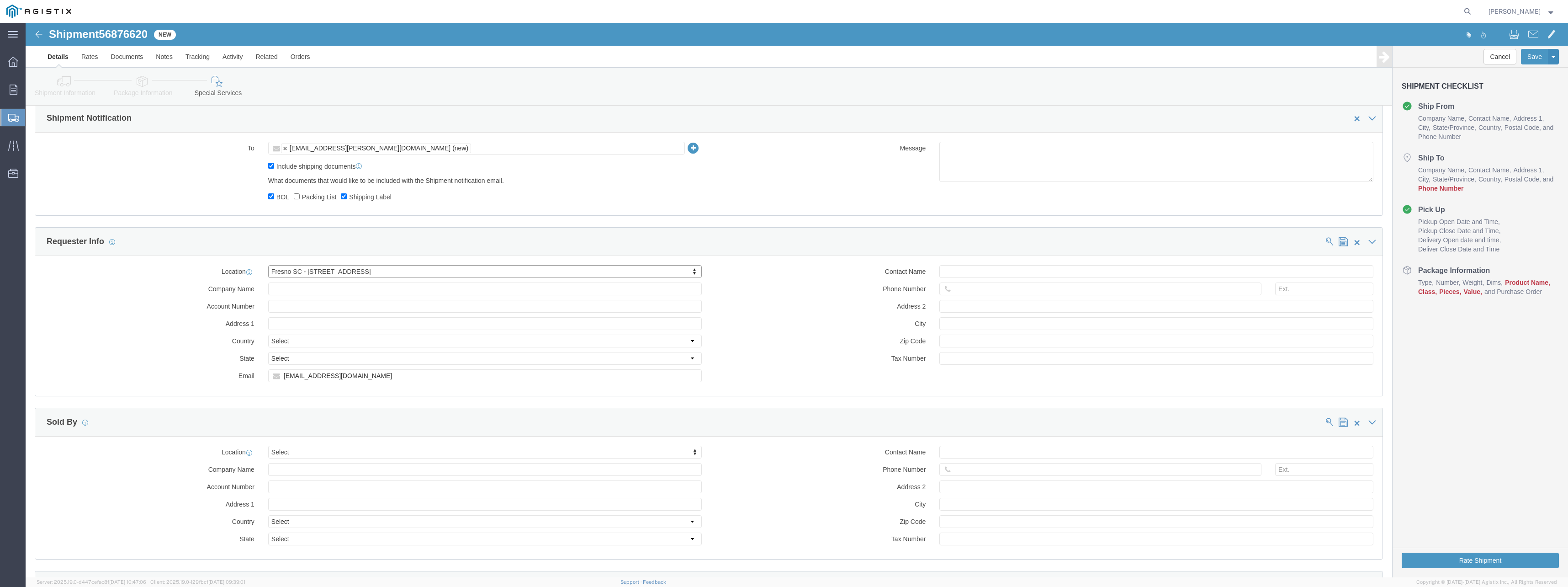
type input "93725"
select select "CA"
click input "text"
paste input "[PHONE_NUMBER]"
type input "[PHONE_NUMBER]"
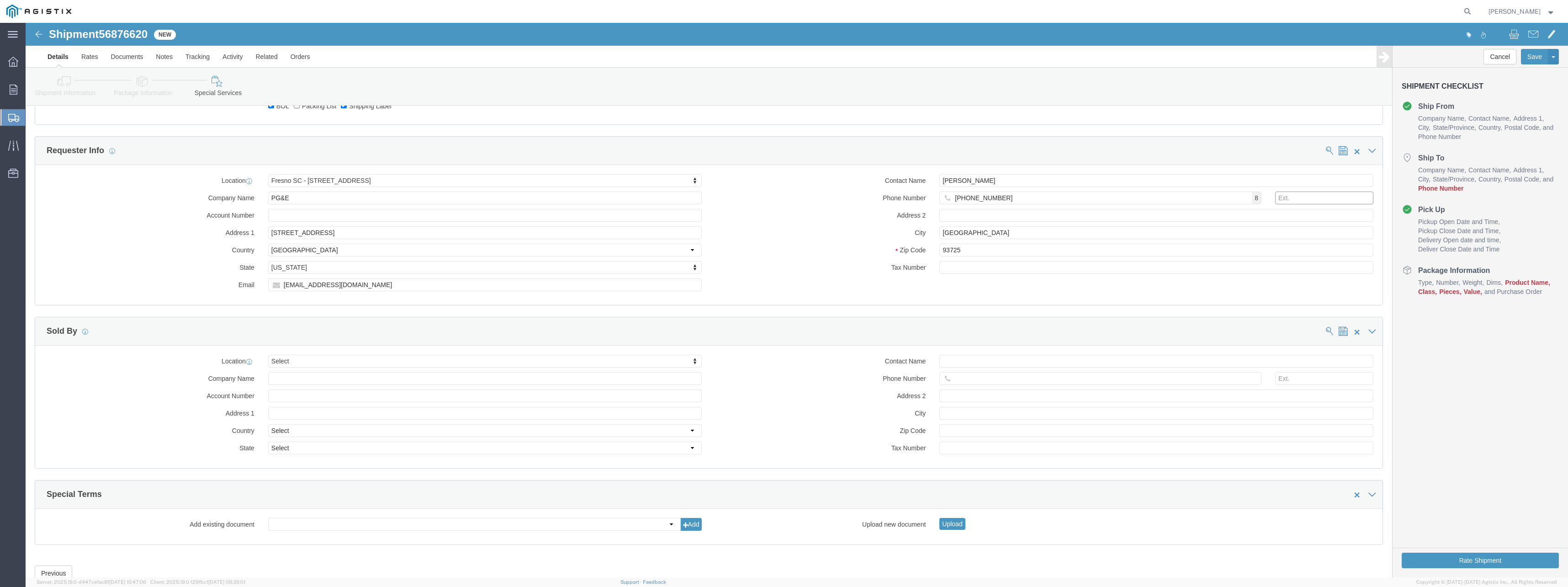
scroll to position [640, 0]
select select "MYPROFILE"
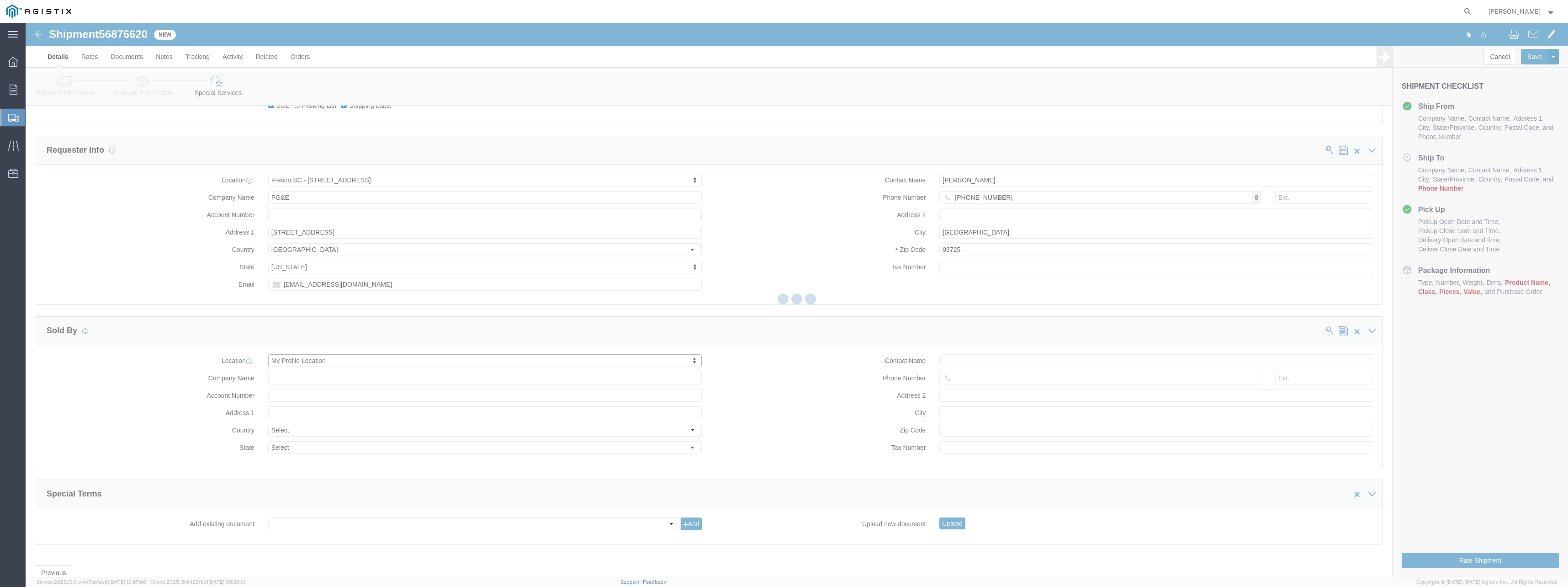
type input "[PERSON_NAME] Corp"
type input "[STREET_ADDRESS][PERSON_NAME]"
select select "US"
type input "[PERSON_NAME]"
type input "4087309850"
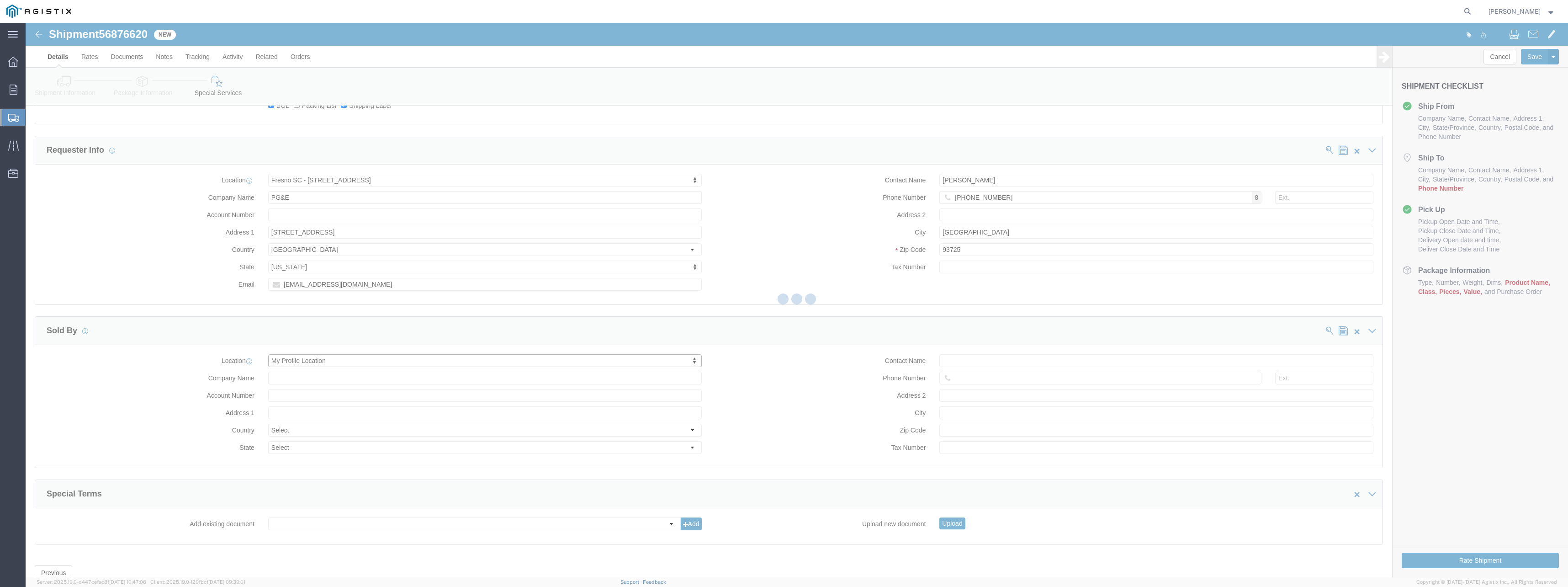
type input "[GEOGRAPHIC_DATA][PERSON_NAME]"
type input "95138"
select select "CA"
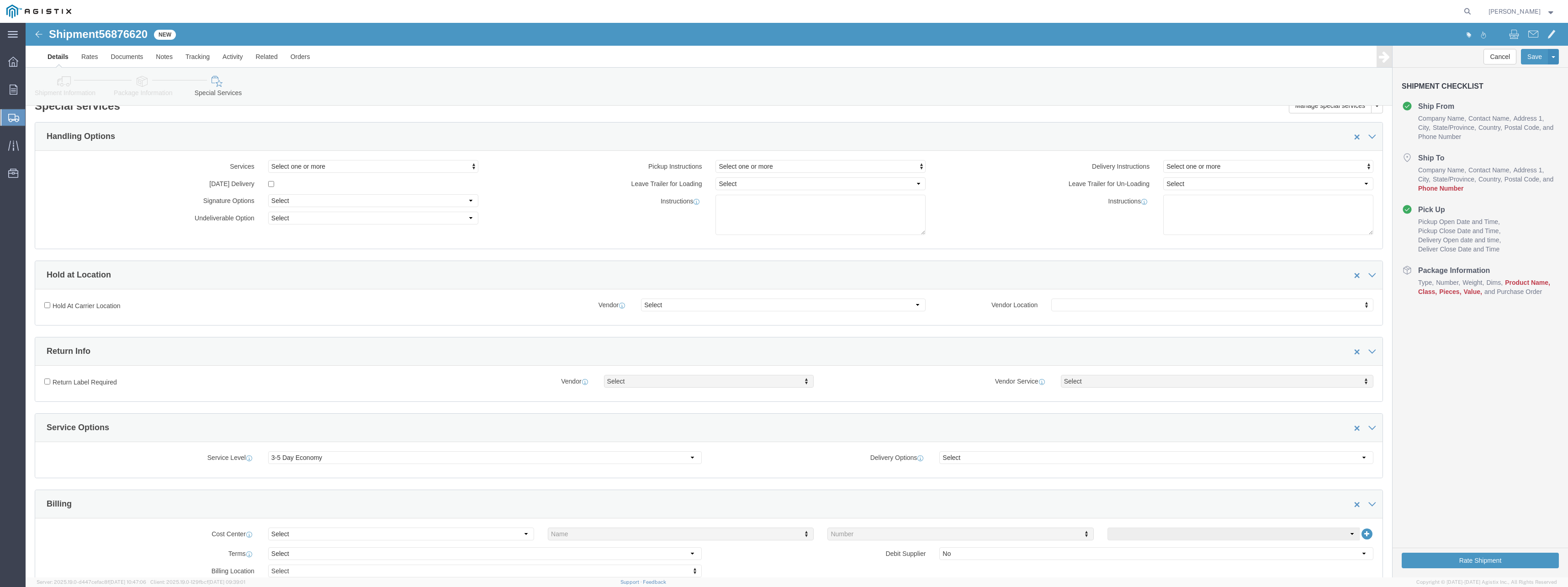
scroll to position [0, 0]
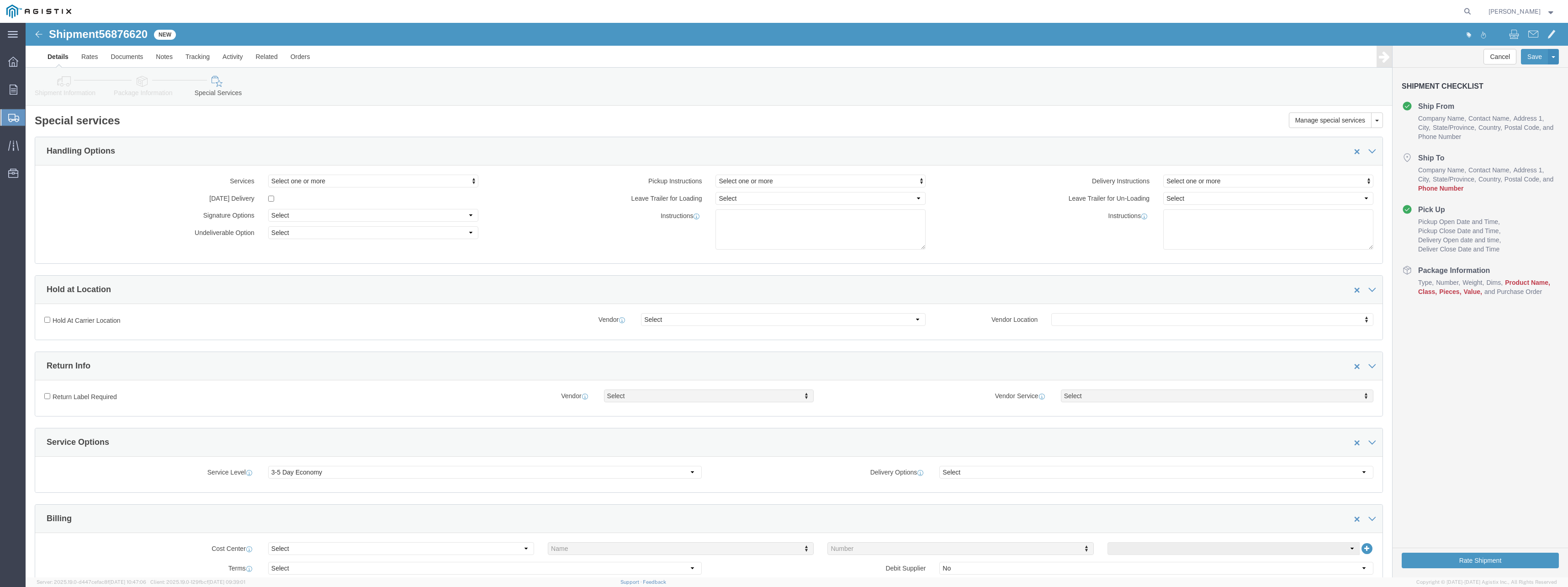
click icon
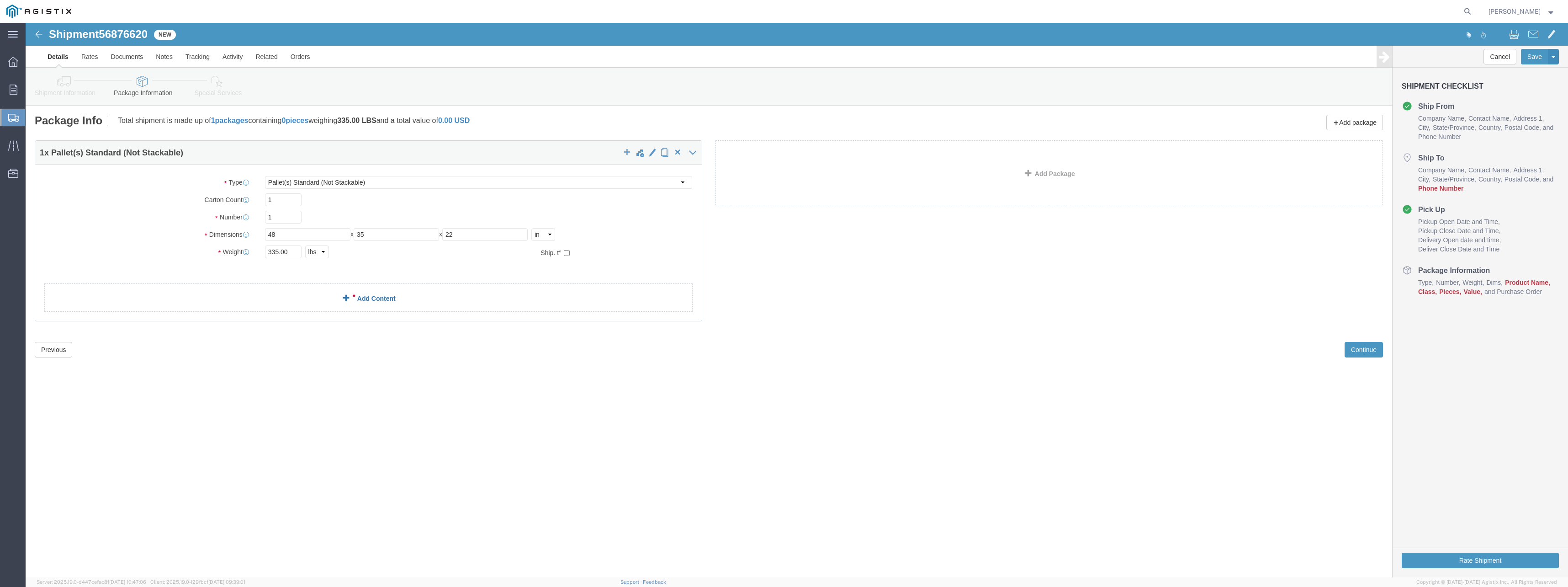
click link "Add Content"
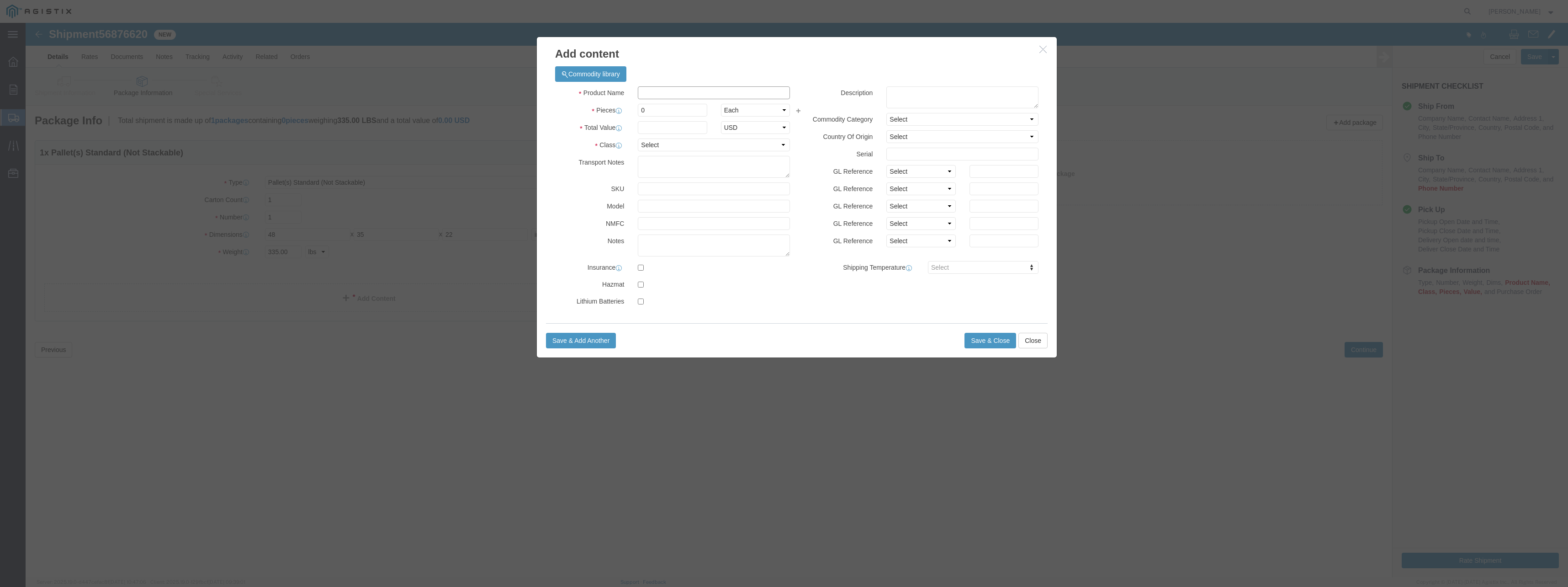
click input "text"
type input "P"
type input "TP3-MK3"
click input "0"
type input "01"
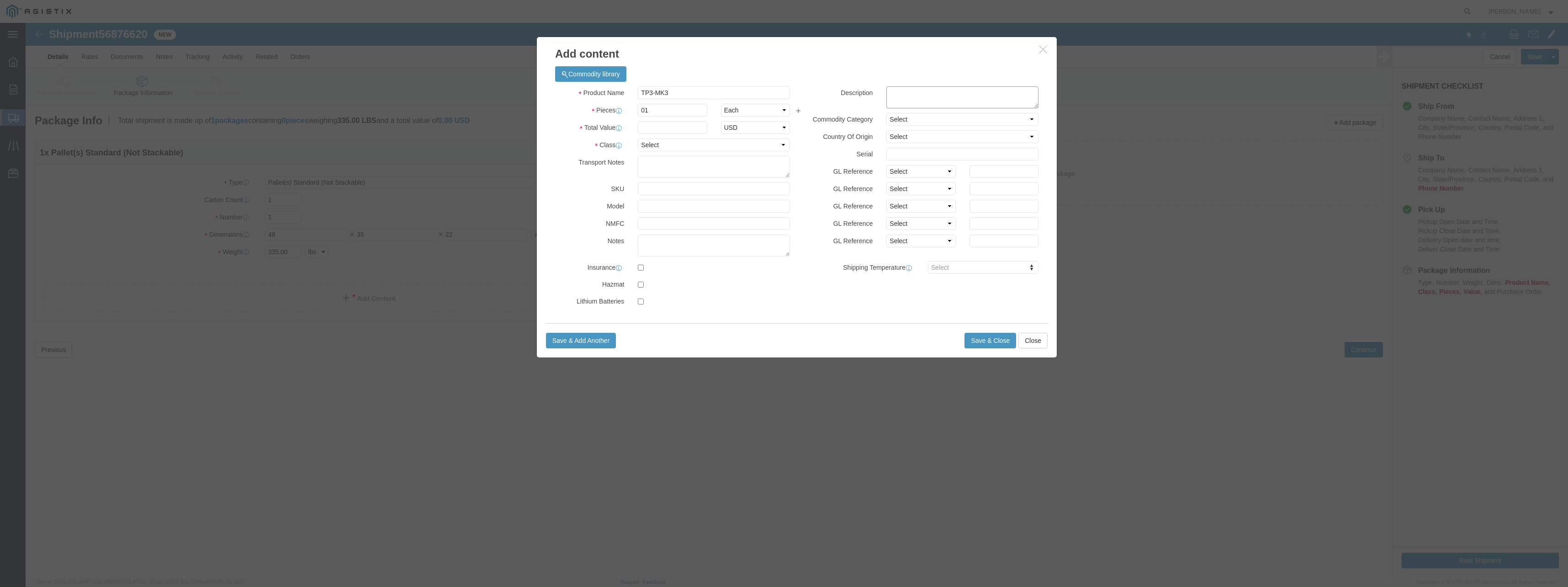
click textarea
type textarea "V"
type textarea "[PERSON_NAME] Velcon Filter Tap Changer System MK3"
click input "text"
type input "12688.19"
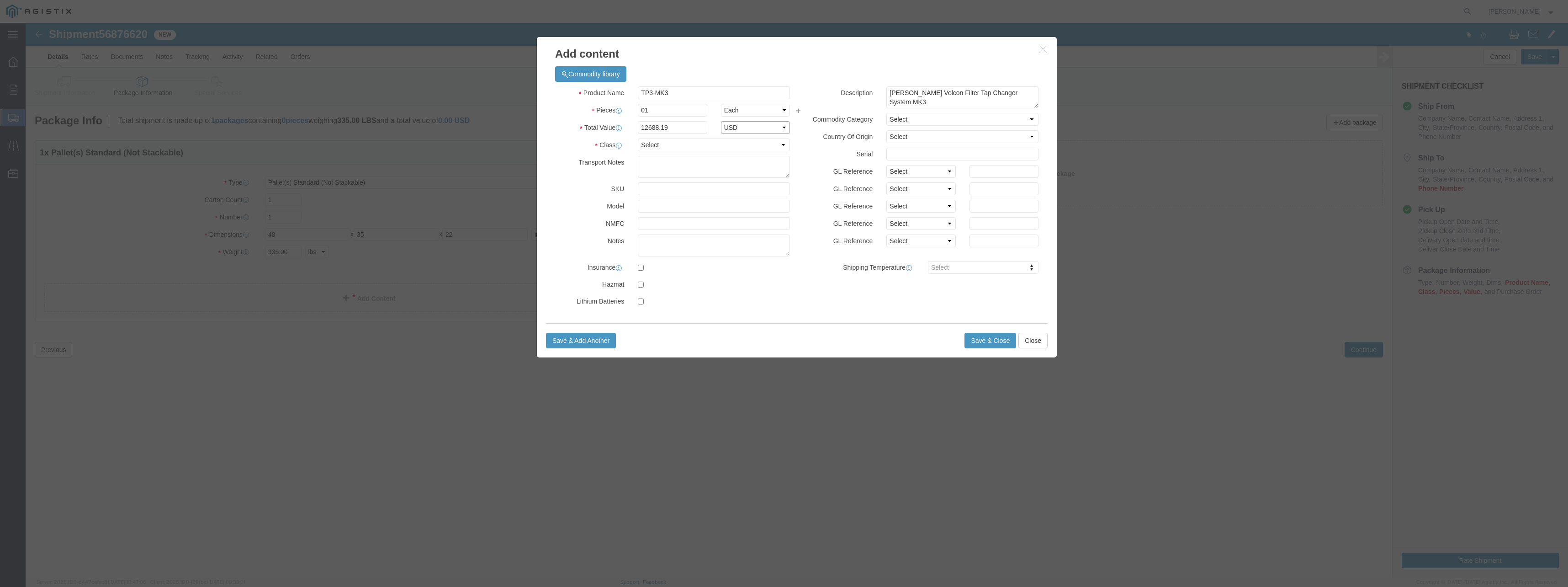
select select "USD"
click select "Select 50 55 60 65 70 85 92.5 100 125 175 250 300 400"
select select "65"
click select "Select 50 55 60 65 70 85 92.5 100 125 175 250 300 400"
click input "text"
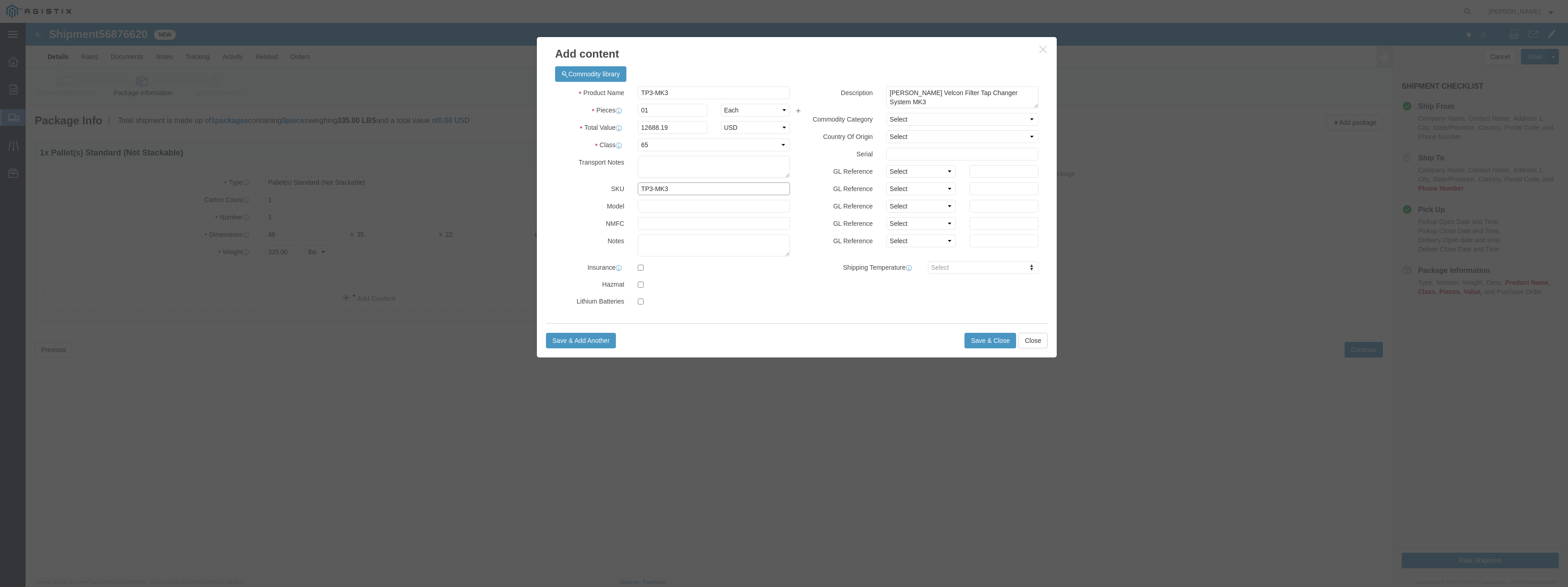
type input "TP3-MK3"
click select "Select"
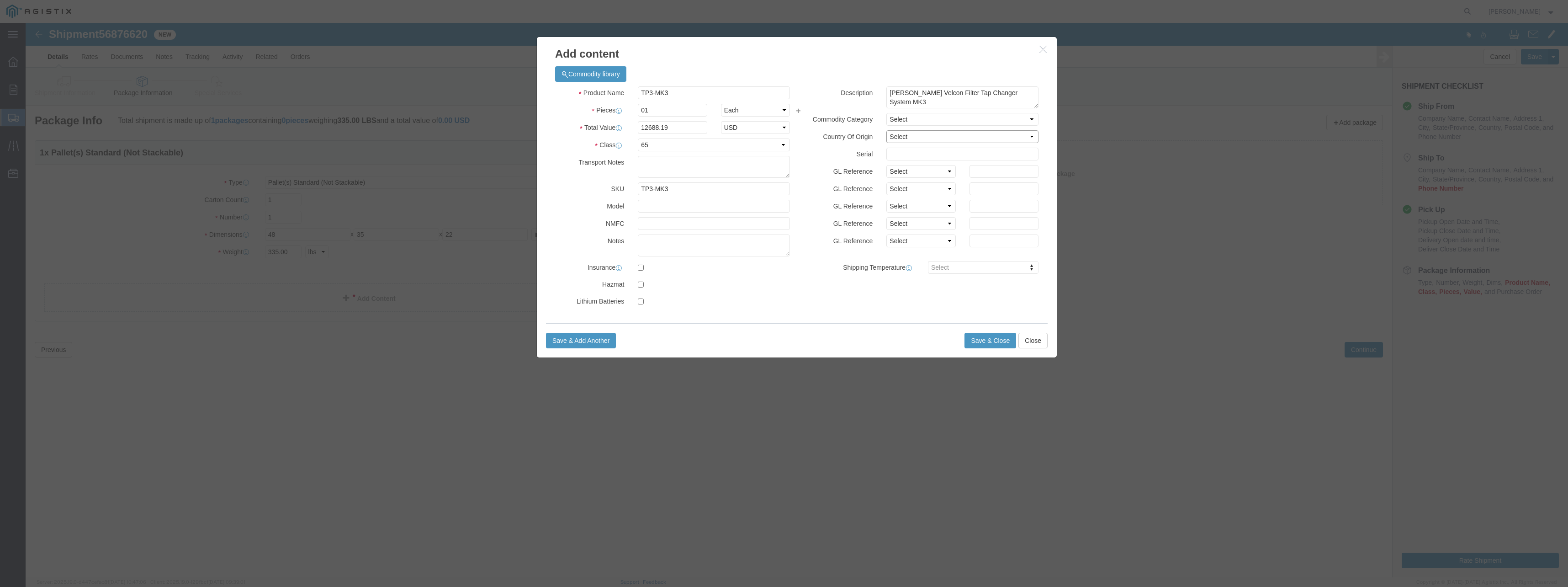
click select "Select [GEOGRAPHIC_DATA] [GEOGRAPHIC_DATA] [GEOGRAPHIC_DATA] [GEOGRAPHIC_DATA] …"
select select "US"
click select "Select [GEOGRAPHIC_DATA] [GEOGRAPHIC_DATA] [GEOGRAPHIC_DATA] [GEOGRAPHIC_DATA] …"
click button "Save & Close"
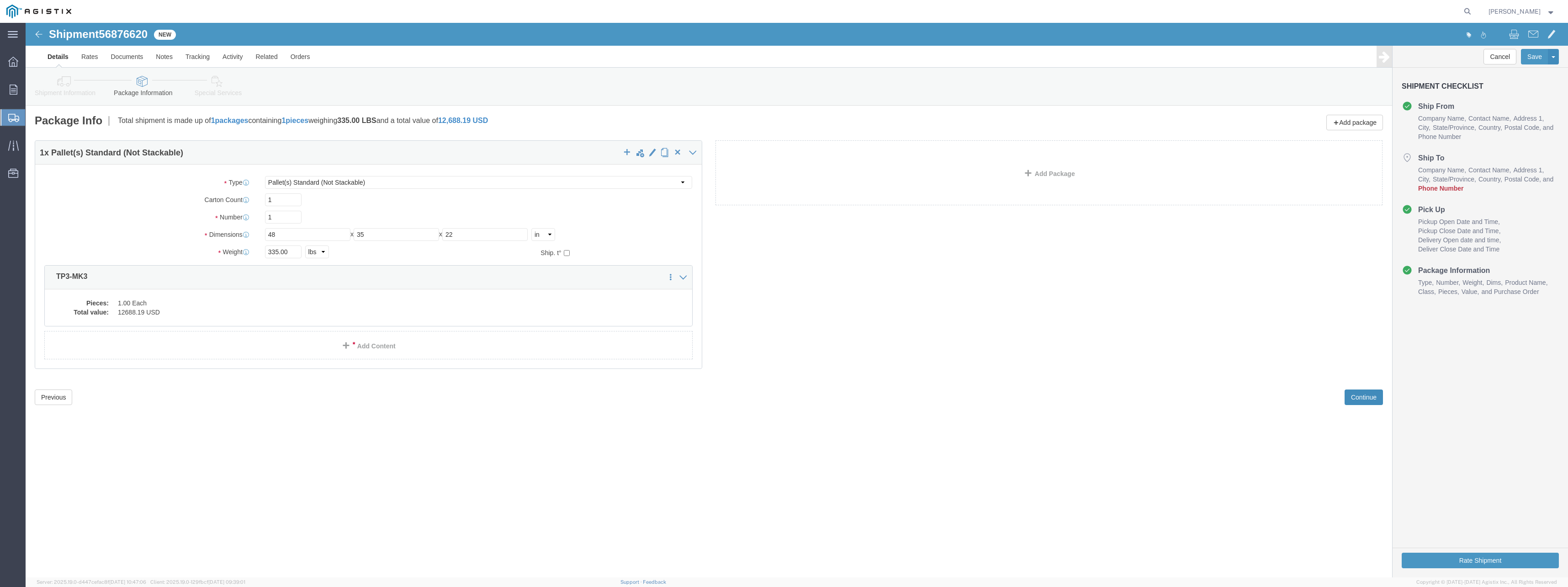
click button "Continue"
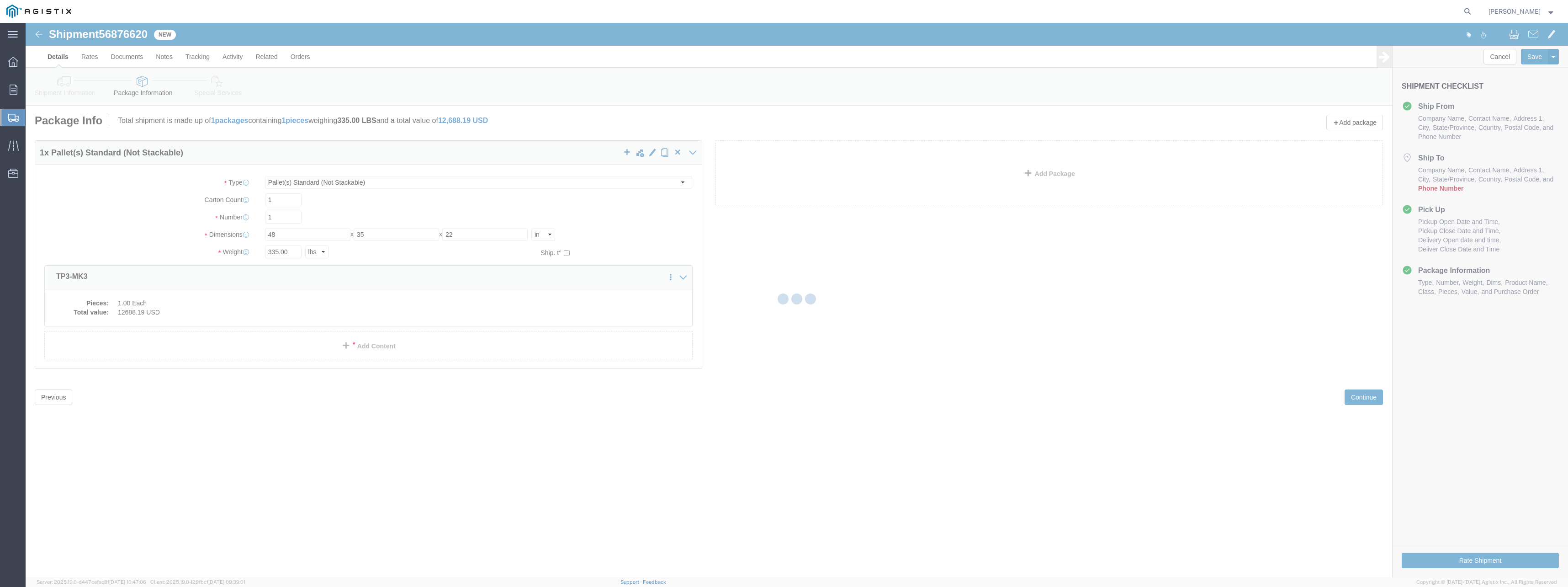
select select
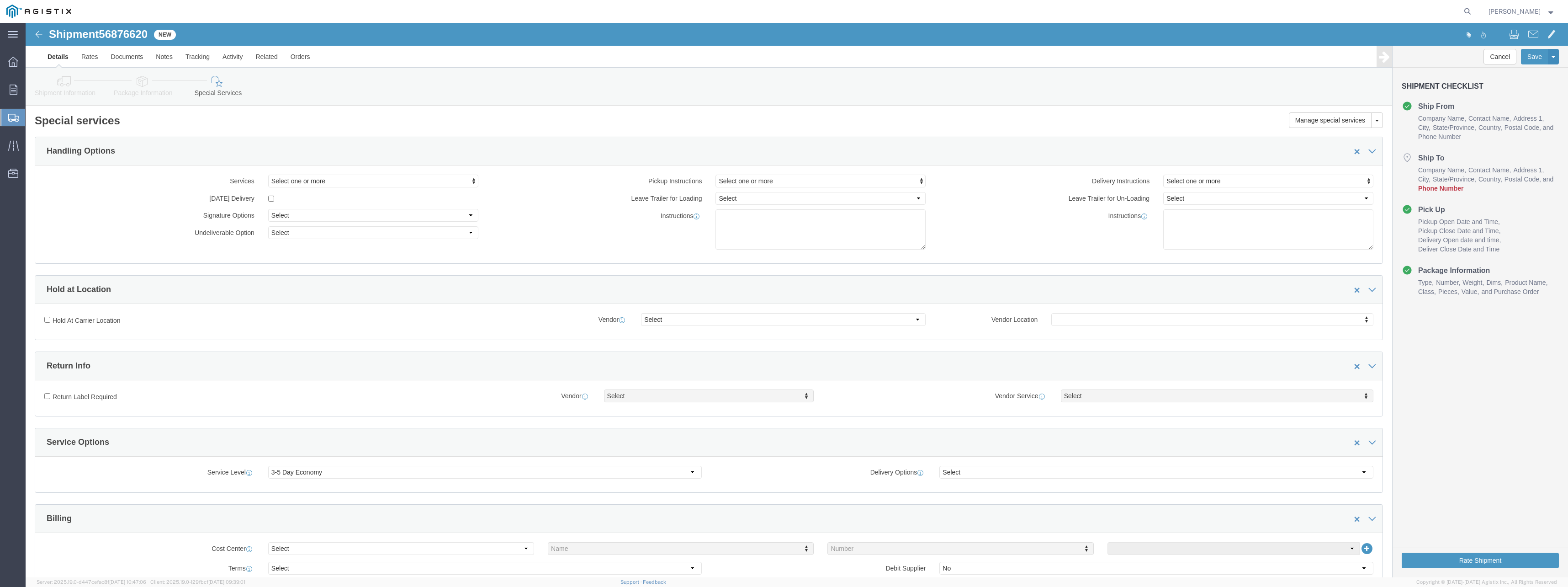
click icon
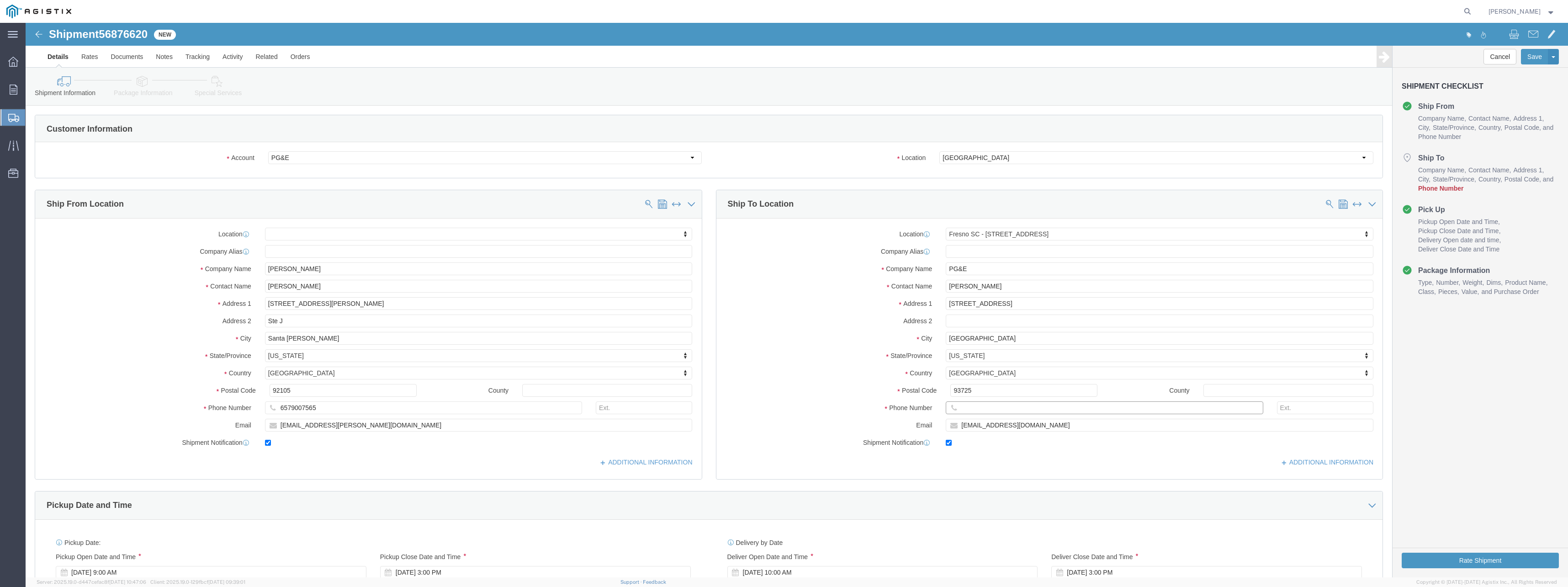
click input "text"
paste input "[PHONE_NUMBER]"
type input "[PHONE_NUMBER]"
click label
click input "checkbox"
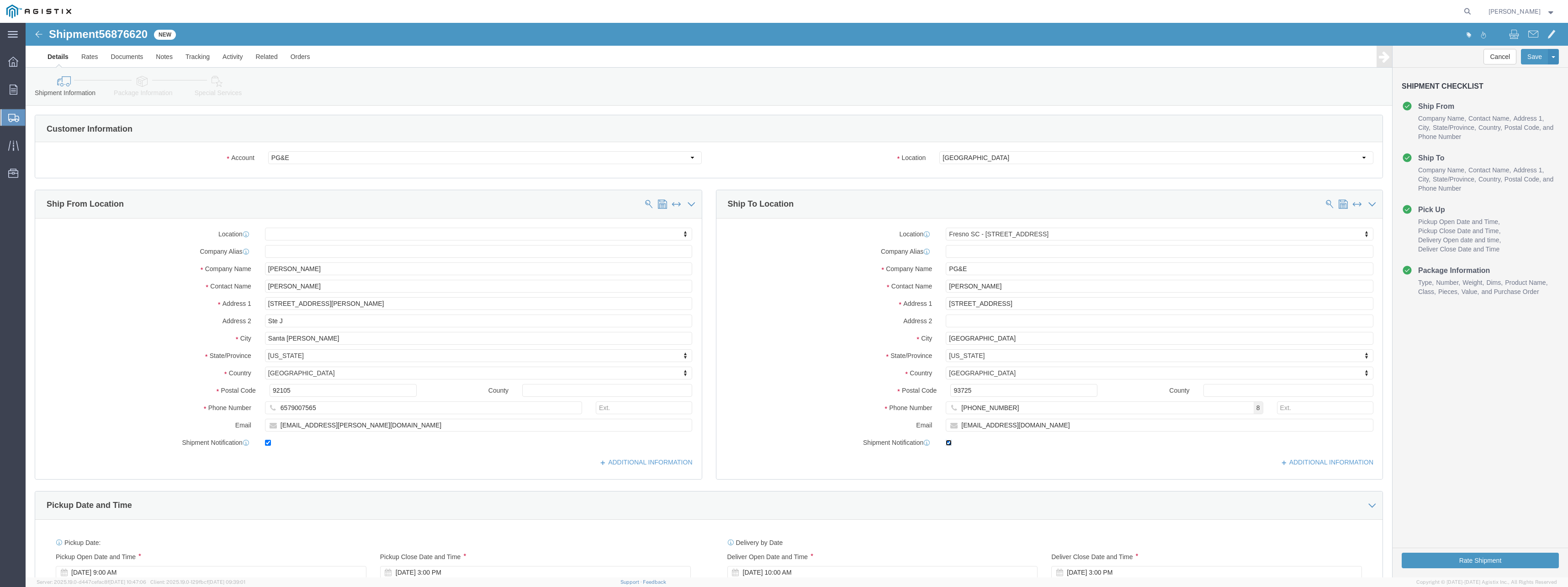
checkbox input "false"
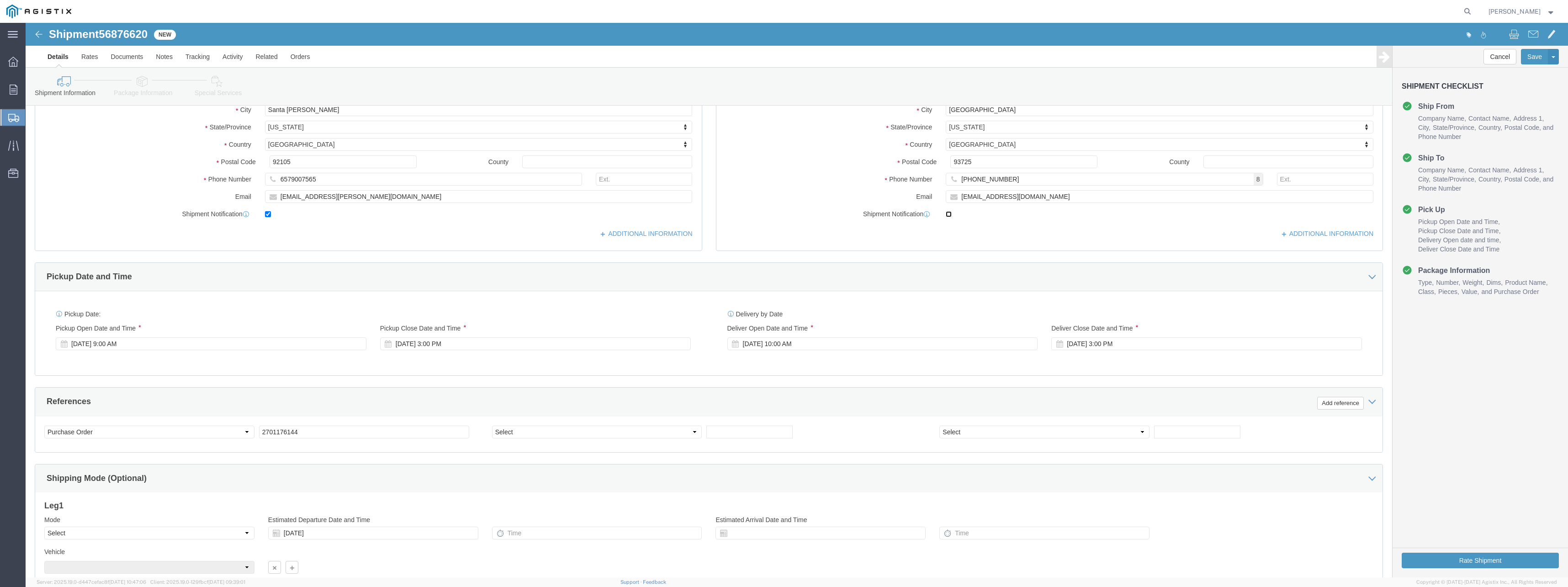
scroll to position [305, 0]
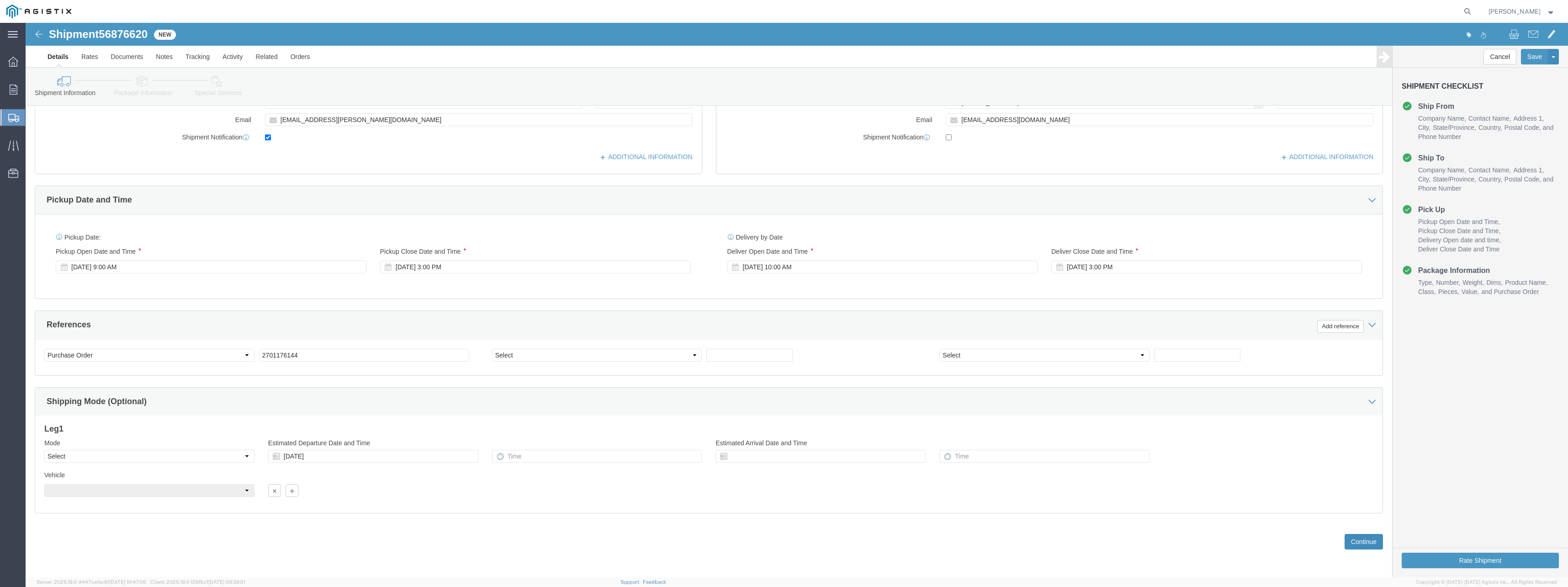
click button "Continue"
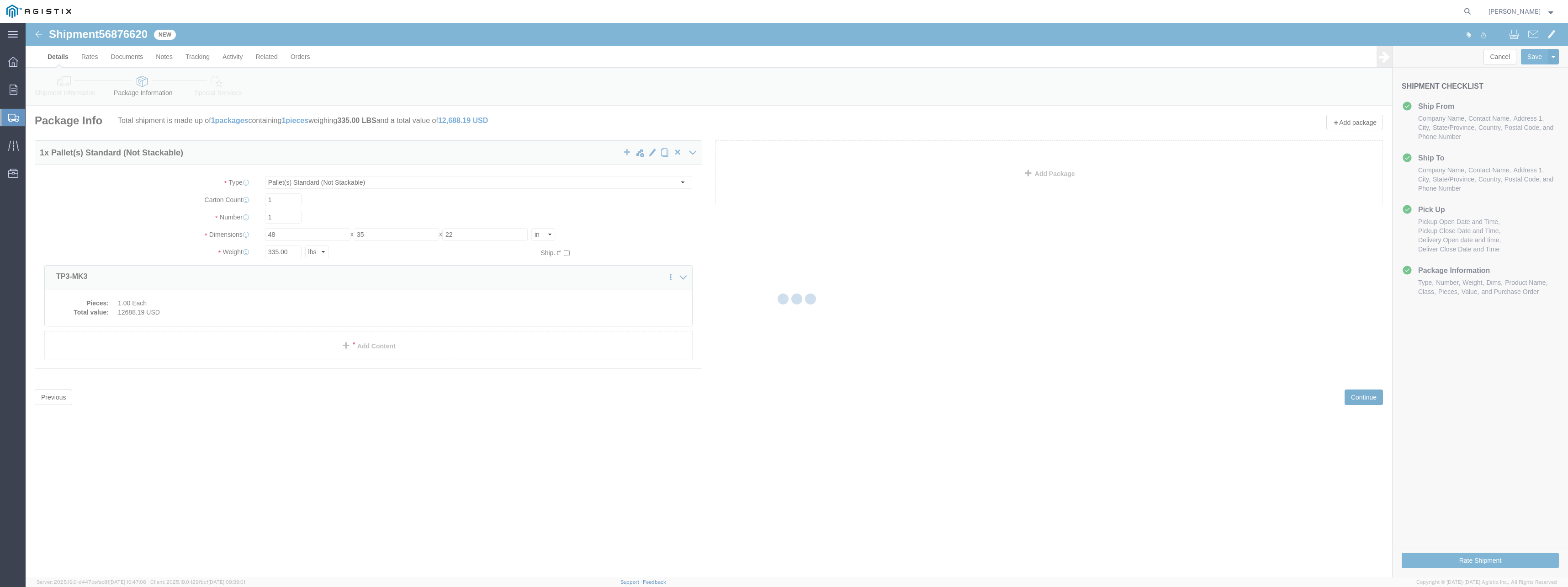
scroll to position [0, 0]
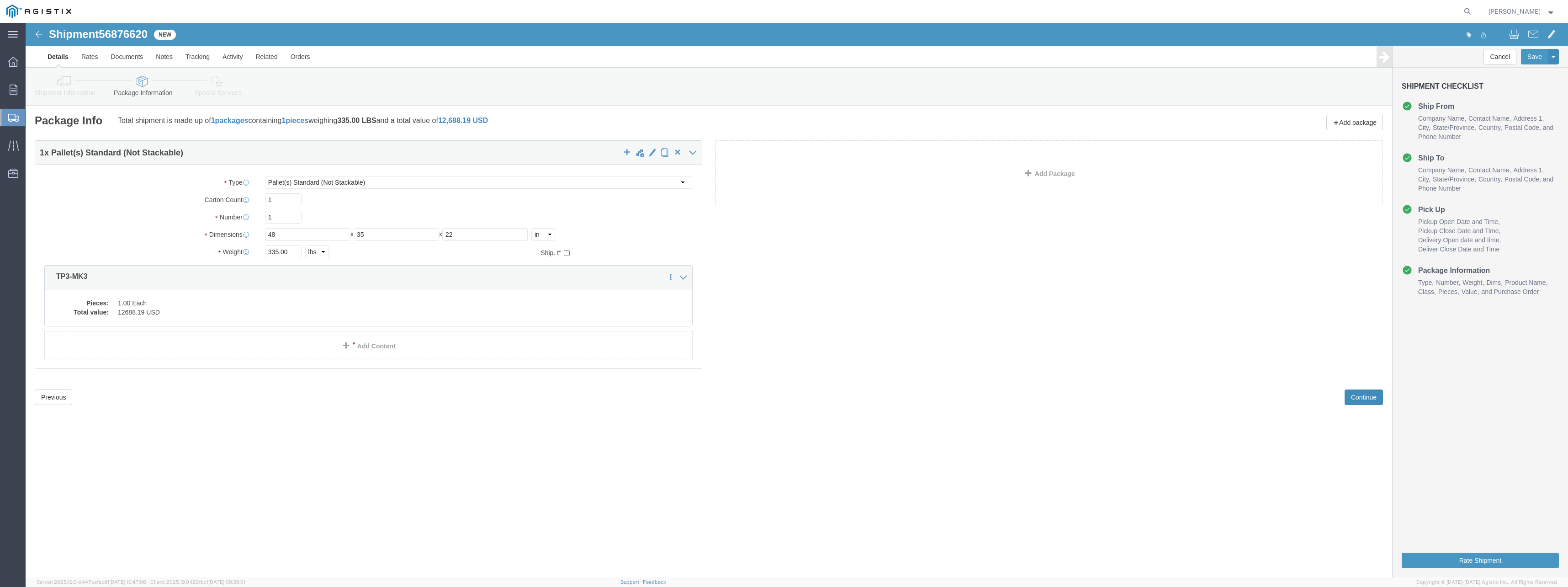
click button "Continue"
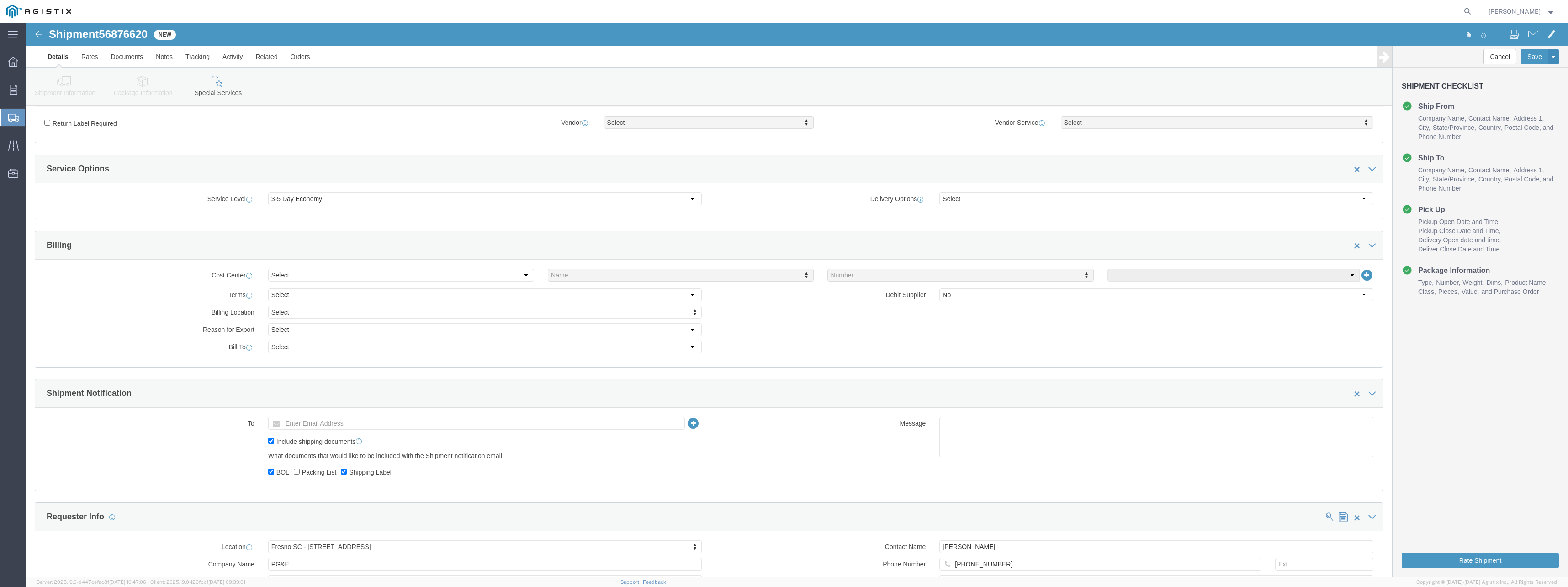
scroll to position [274, 0]
click select "Select Buyer Cost Center Department Operations Number Order Number Sales Person"
click div "Billing"
click select "Select Buyer Cost Center Department Operations Number Order Number Sales Person"
click div "Billing"
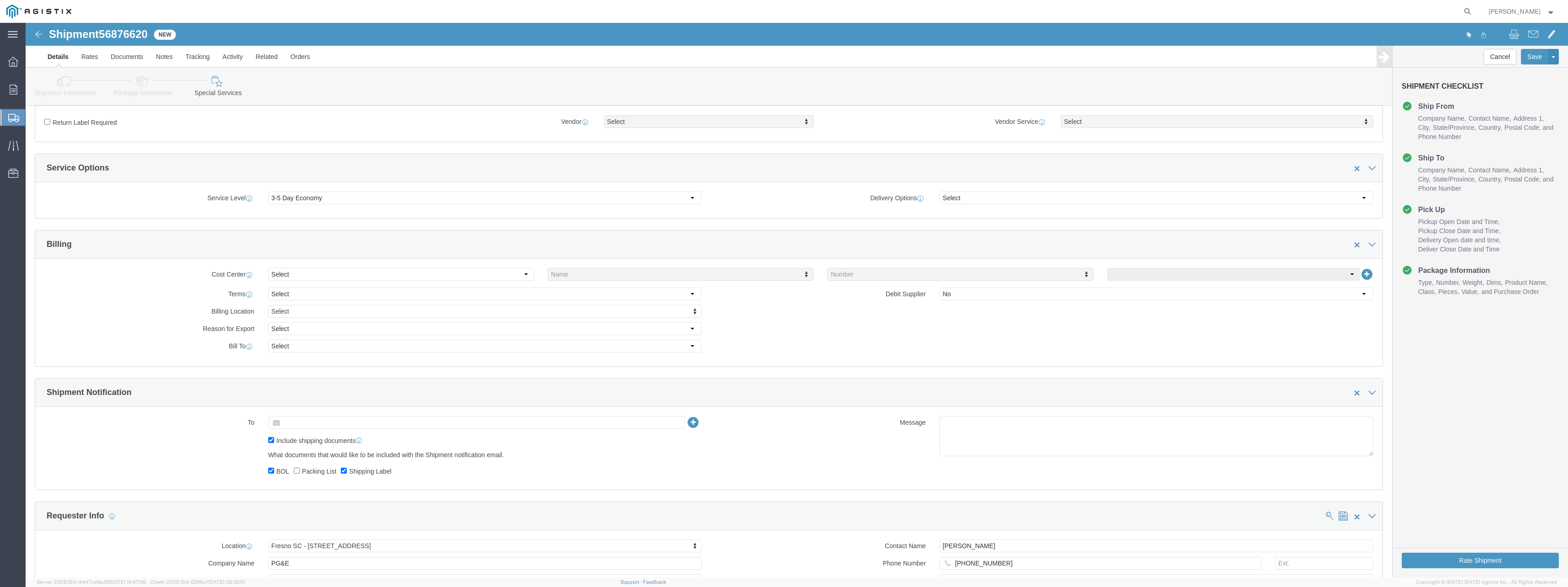
click input "text"
type input "[EMAIL_ADDRESS][PERSON_NAME][DOMAIN_NAME]"
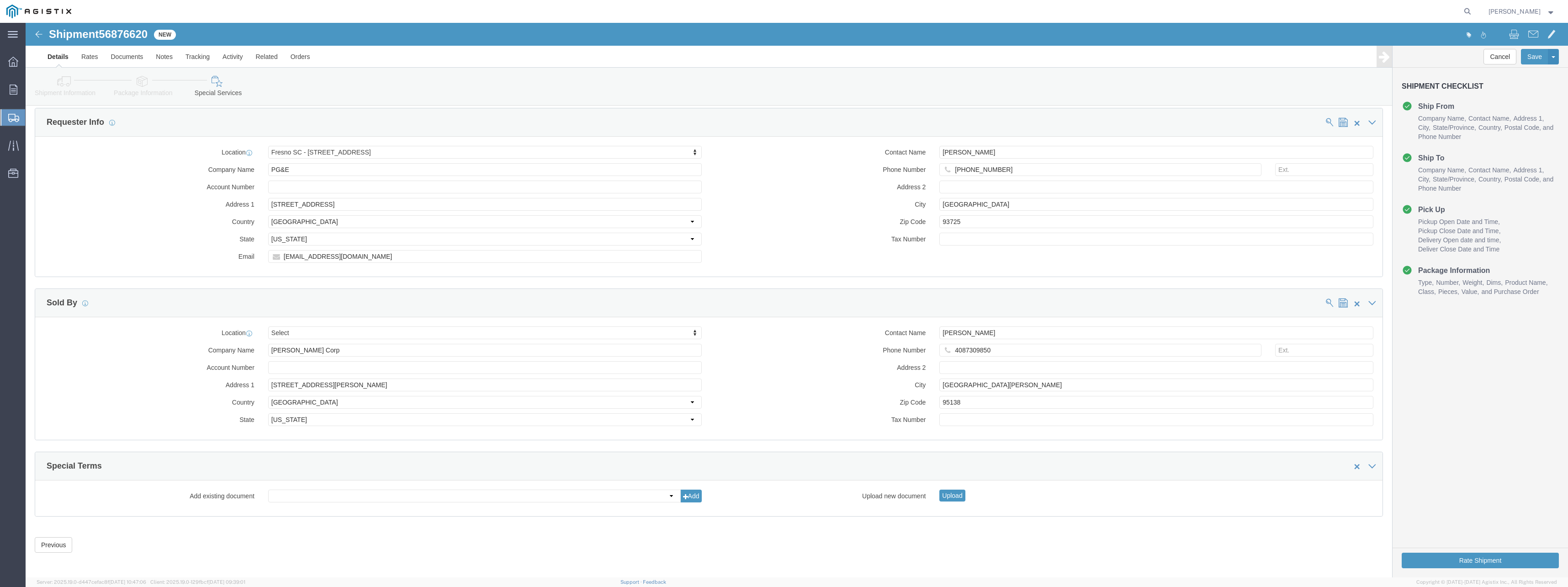
scroll to position [671, 0]
click button "Rate Shipment"
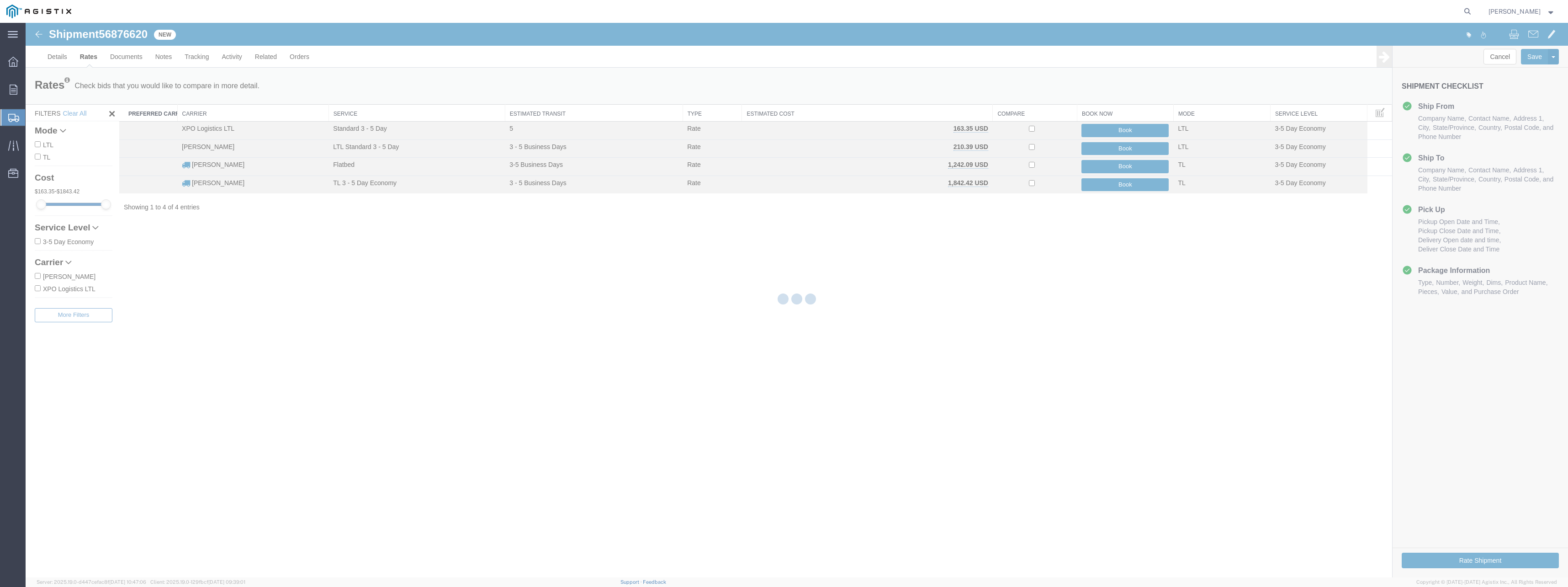
scroll to position [0, 0]
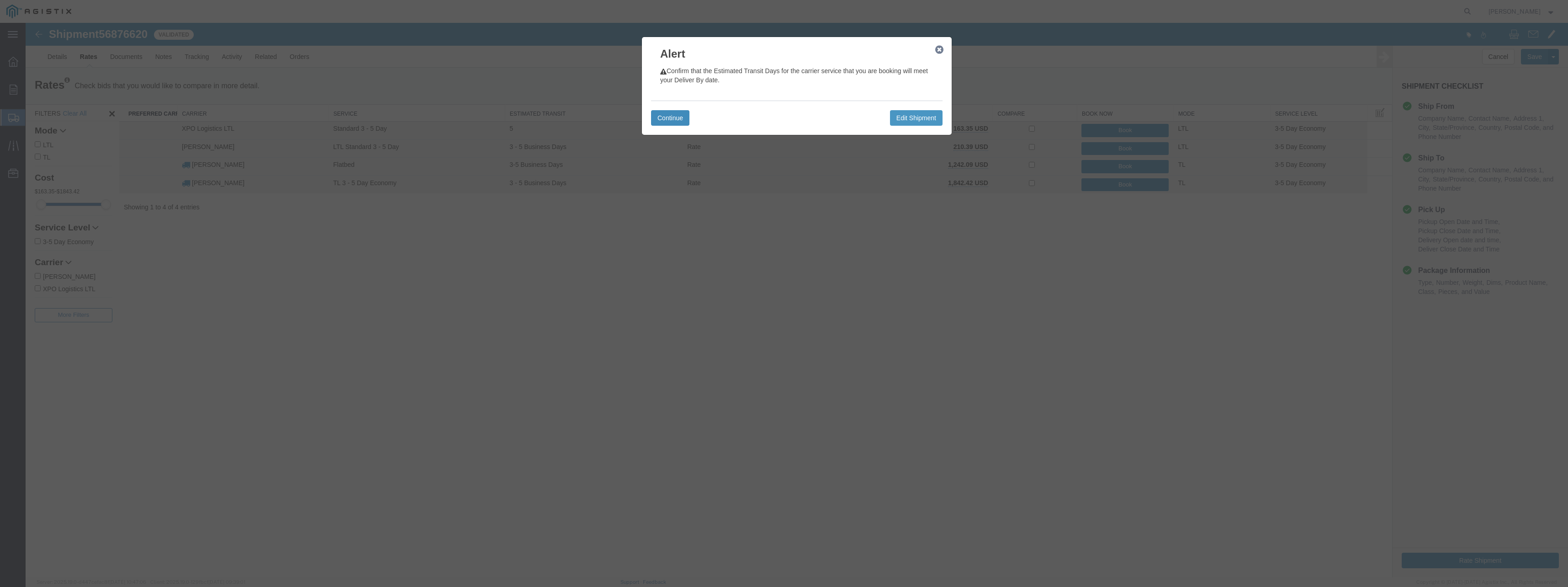
click at [672, 118] on button "Continue" at bounding box center [670, 118] width 38 height 16
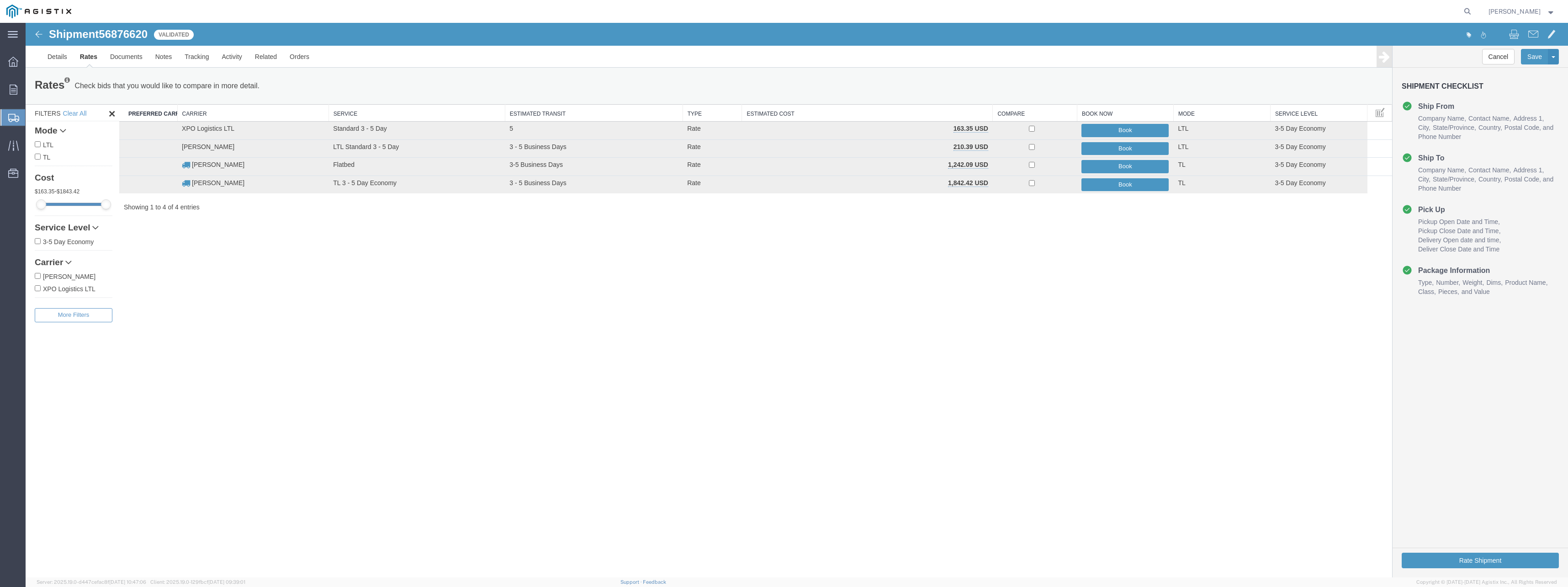
click at [39, 239] on input "3-5 Day Economy" at bounding box center [37, 241] width 6 height 6
checkbox input "true"
click at [38, 144] on input "LTL" at bounding box center [37, 144] width 6 height 6
checkbox input "true"
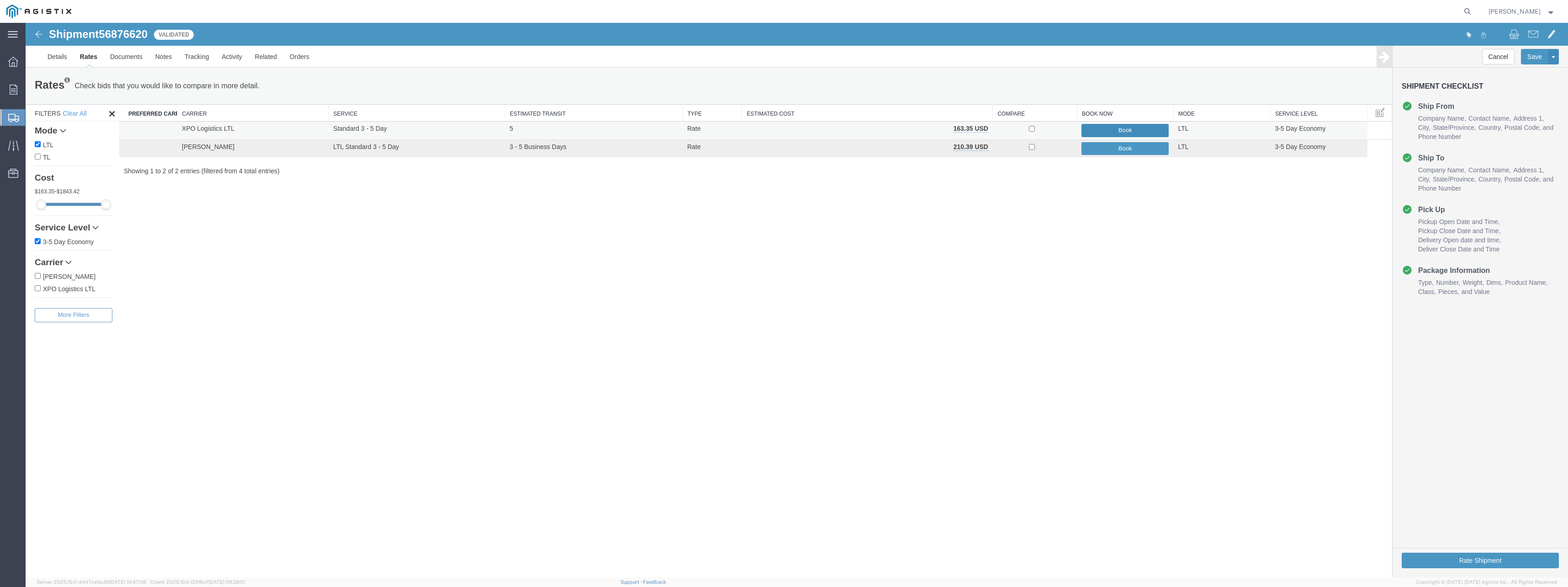
click at [1113, 132] on button "Book" at bounding box center [1125, 130] width 87 height 13
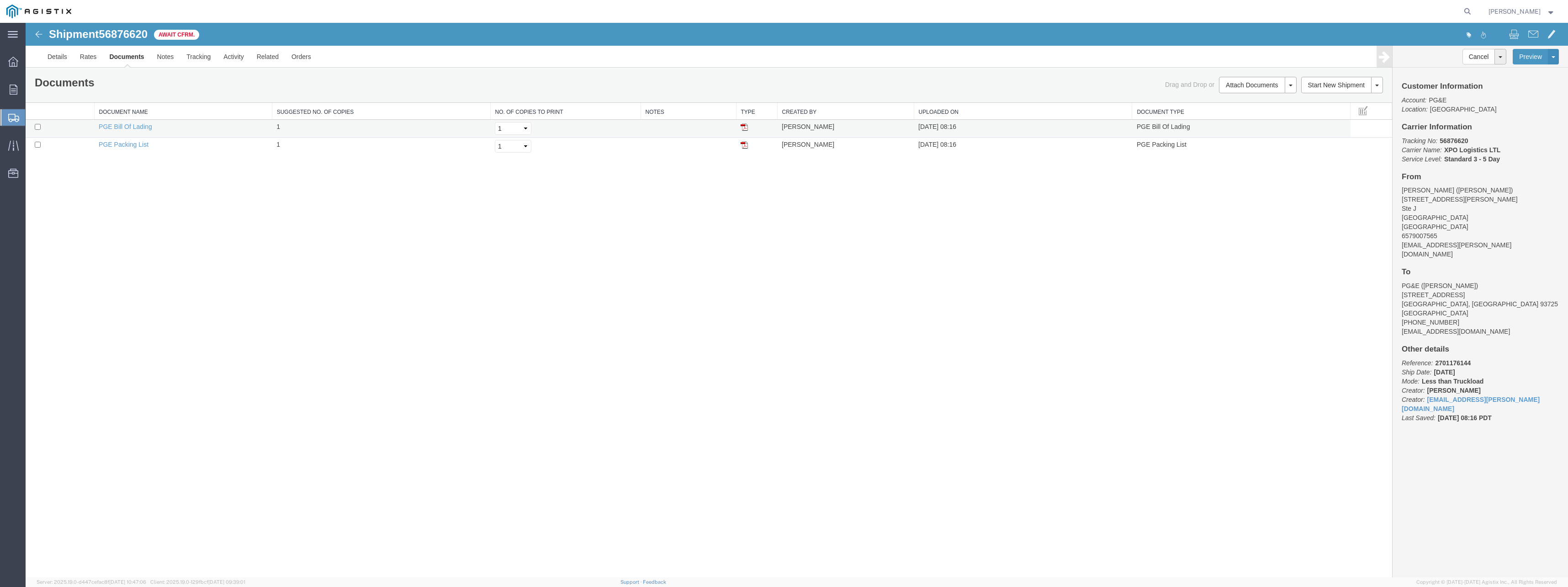
click at [744, 125] on img at bounding box center [744, 127] width 7 height 7
click at [744, 147] on img at bounding box center [744, 145] width 7 height 7
click at [744, 125] on img at bounding box center [744, 127] width 7 height 7
click at [245, 245] on div "Shipment 56876620 2 of 2 Await Cfrm. Details Rates Documents Notes Tracking Act…" at bounding box center [797, 300] width 1543 height 554
click at [1378, 89] on button at bounding box center [1377, 85] width 12 height 16
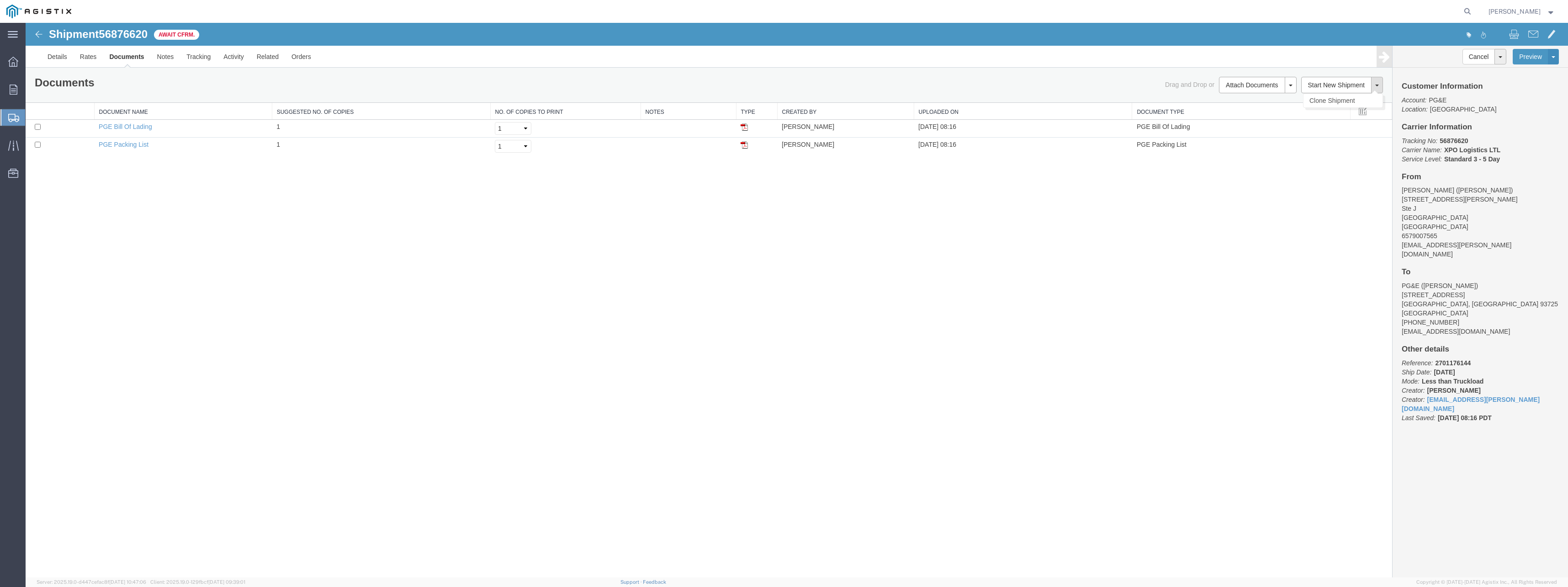
click at [1218, 290] on div "Shipment 56876620 2 of 2 Await Cfrm. Details Rates Documents Notes Tracking Act…" at bounding box center [797, 300] width 1543 height 554
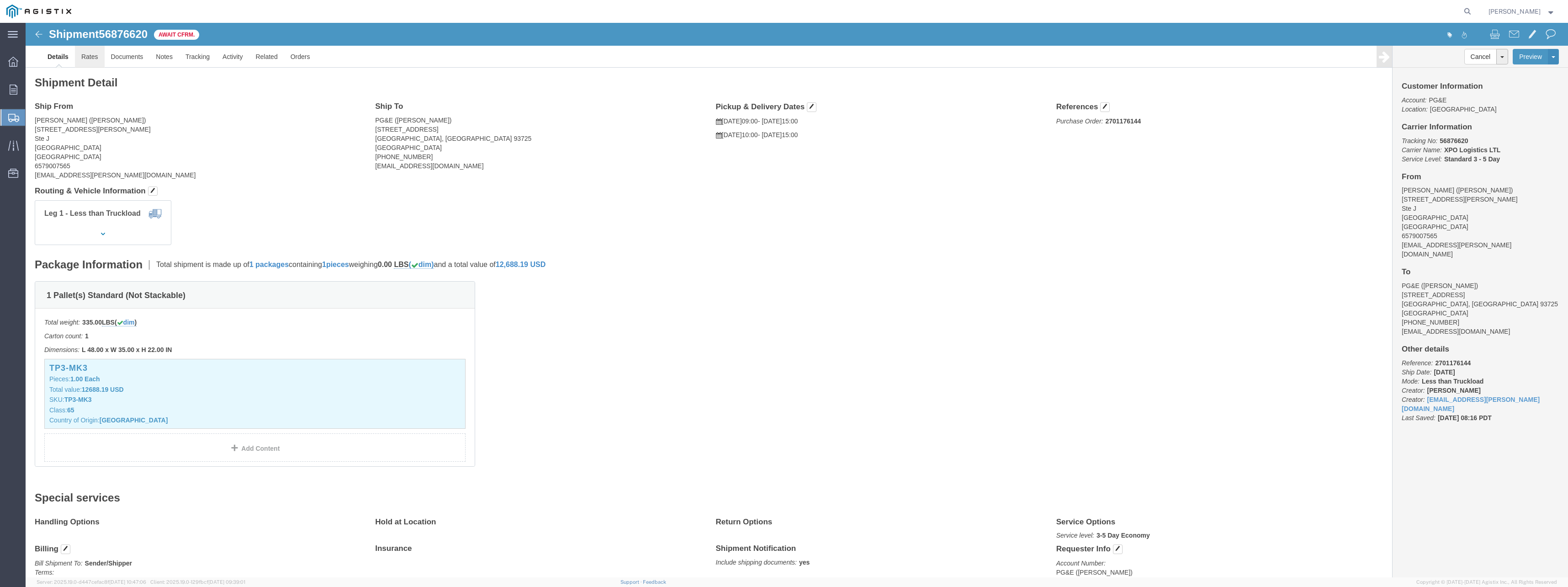
click link "Rates"
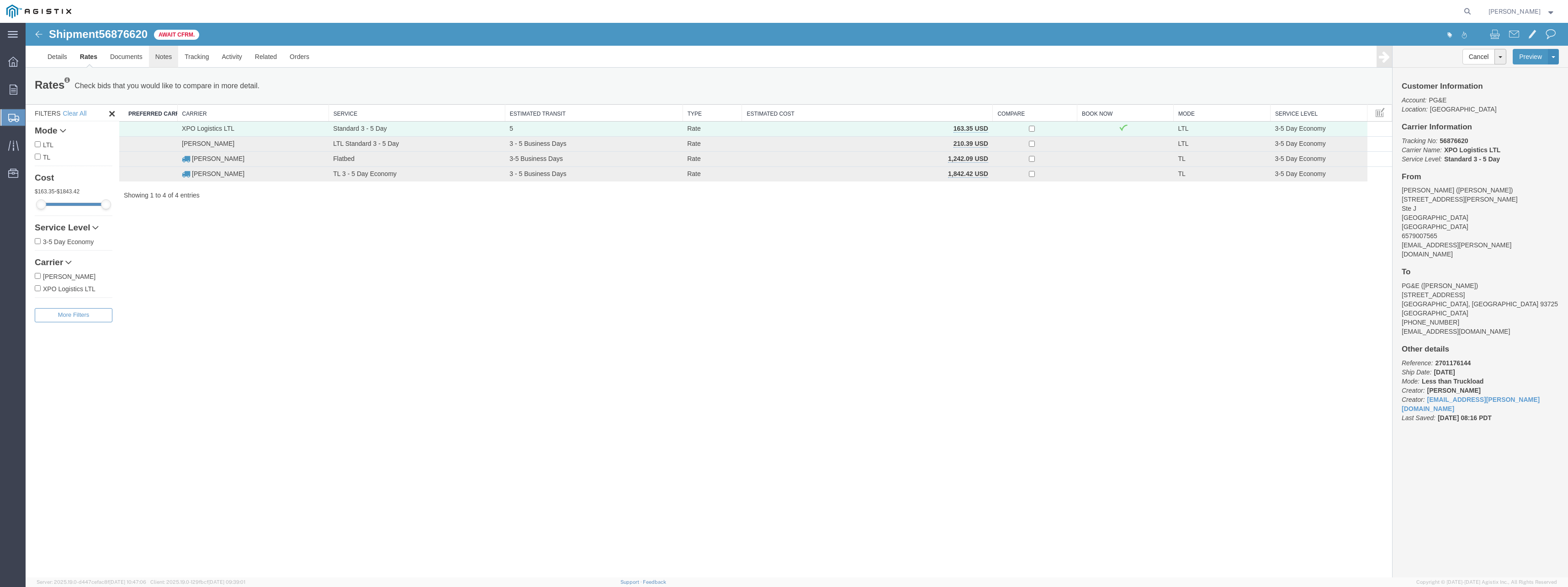
click at [166, 54] on link "Notes" at bounding box center [164, 57] width 30 height 22
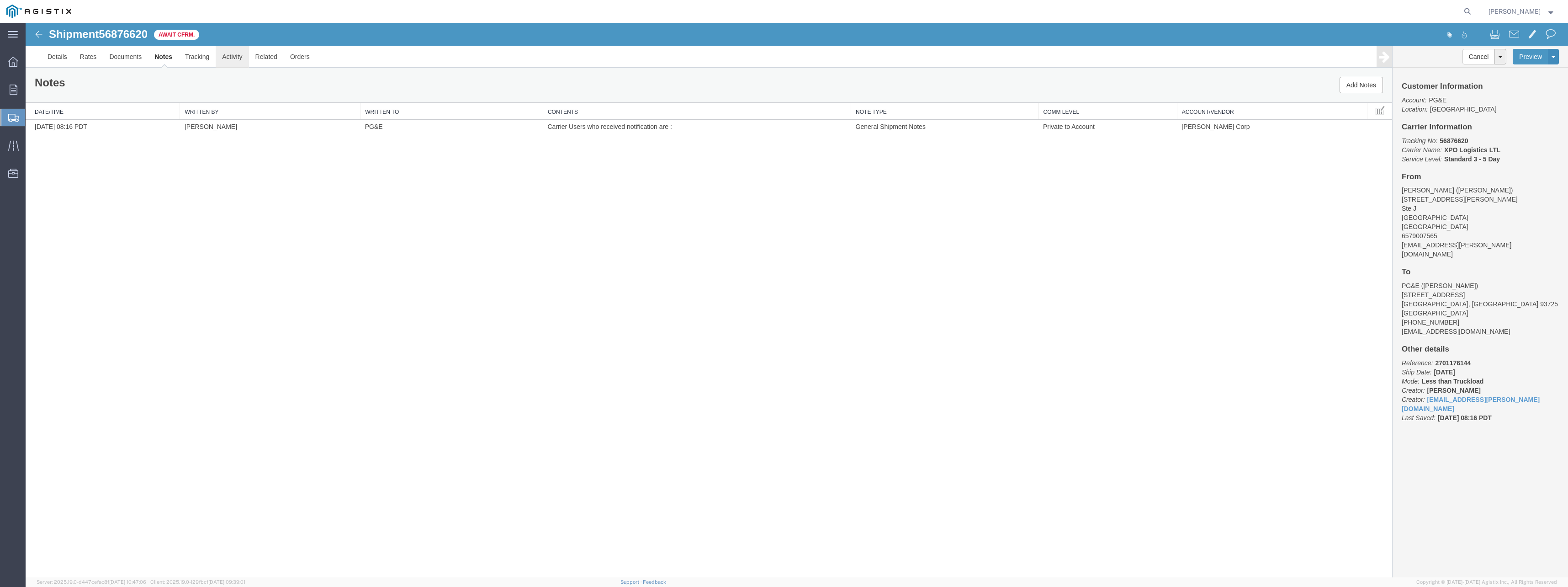
click at [238, 56] on link "Activity" at bounding box center [232, 57] width 33 height 22
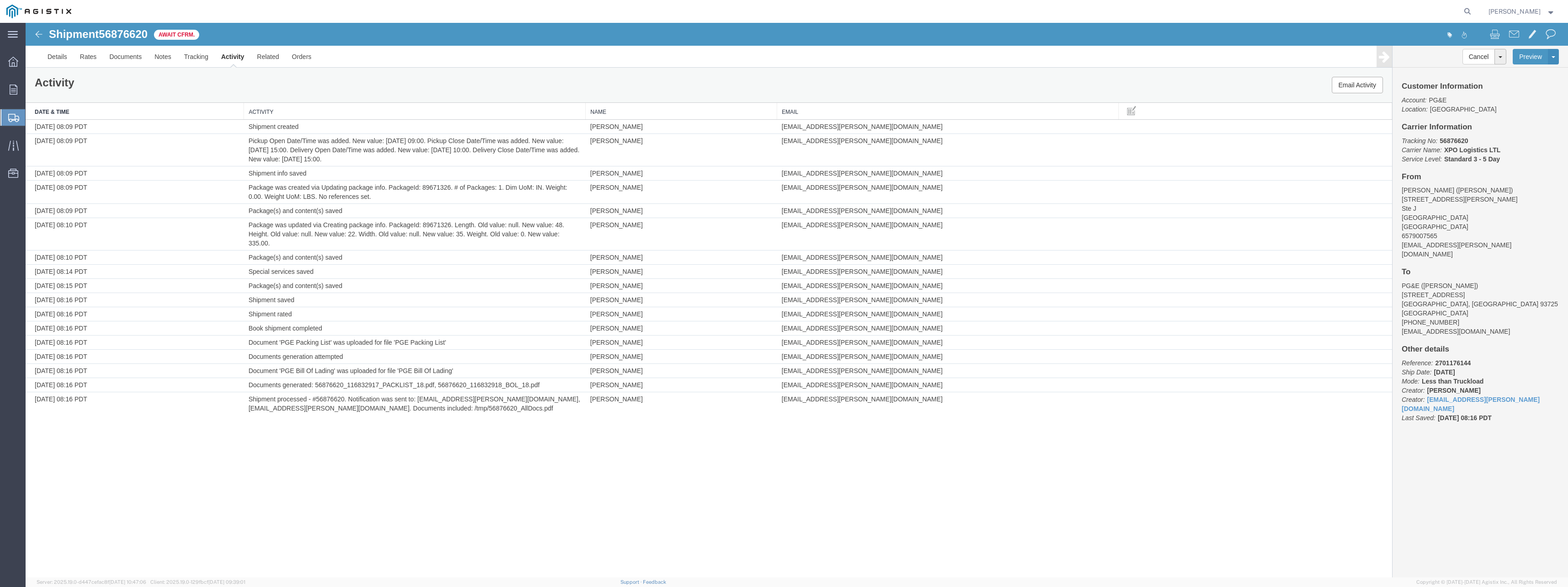
click at [221, 470] on div "Shipment 56876620 17 of 17 Await Cfrm. Details Rates Documents Notes Tracking A…" at bounding box center [797, 300] width 1543 height 554
click at [132, 59] on link "Documents" at bounding box center [125, 57] width 45 height 22
